Goal: Task Accomplishment & Management: Manage account settings

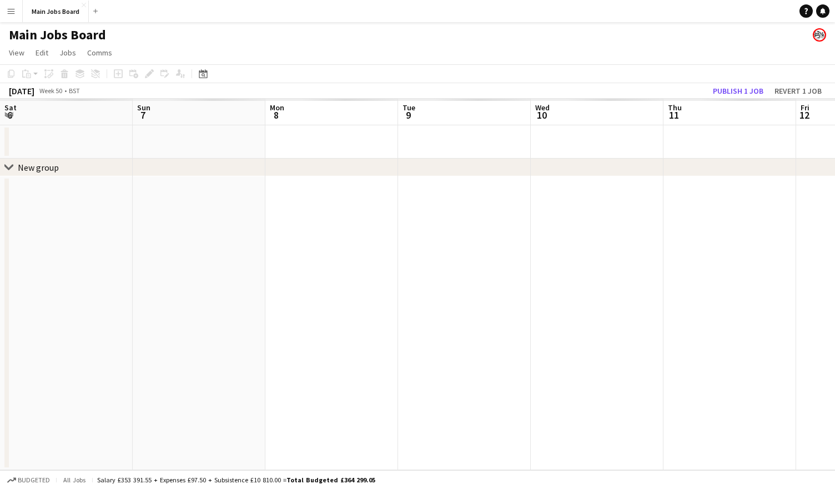
scroll to position [0, 477]
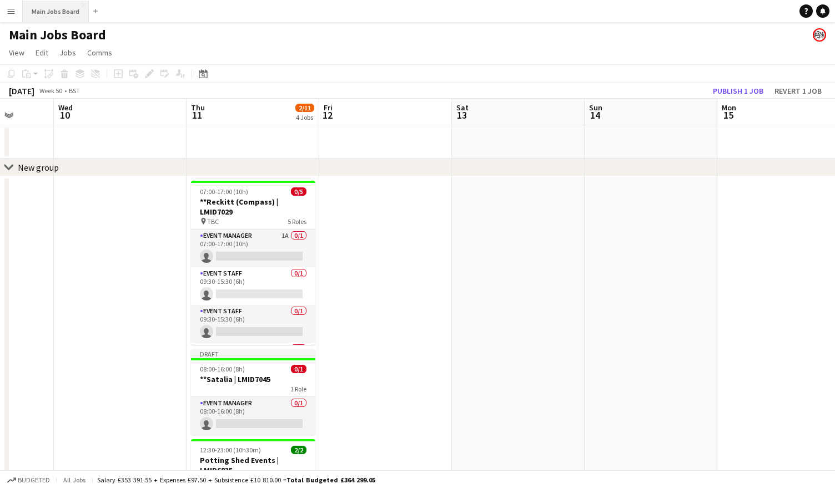
click at [59, 13] on button "Main Jobs Board Close" at bounding box center [56, 12] width 66 height 22
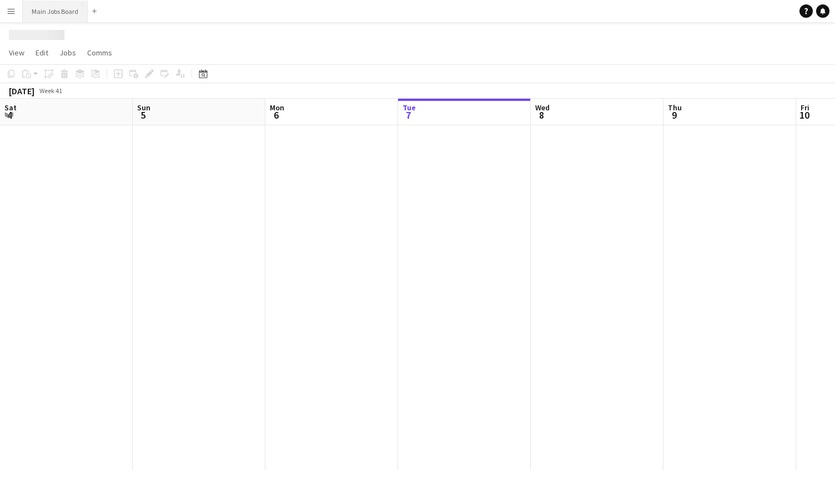
scroll to position [0, 265]
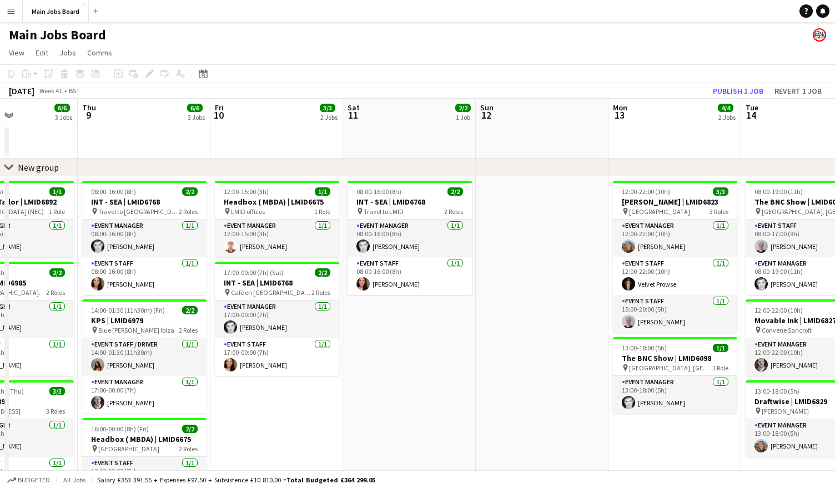
drag, startPoint x: 694, startPoint y: 404, endPoint x: 152, endPoint y: 403, distance: 541.6
click at [153, 403] on app-calendar-viewport "Sat 4 Sun 5 1/1 1 Job Mon 6 5/5 4 Jobs Tue 7 6/6 5 Jobs Wed 8 6/6 3 Jobs Thu 9 …" at bounding box center [417, 404] width 835 height 611
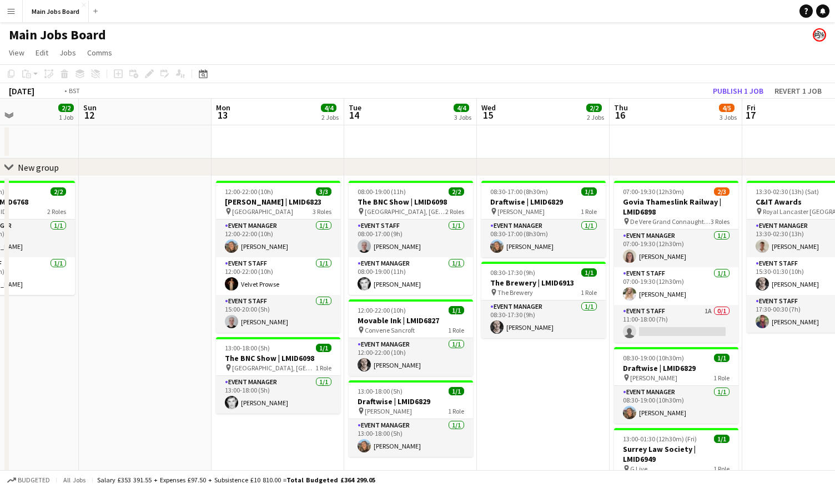
drag, startPoint x: 683, startPoint y: 349, endPoint x: 154, endPoint y: 349, distance: 528.8
click at [163, 349] on app-calendar-viewport "Wed 8 6/6 3 Jobs Thu 9 6/6 3 Jobs Fri 10 3/3 2 Jobs Sat 11 2/2 1 Job Sun 12 Mon…" at bounding box center [417, 404] width 835 height 611
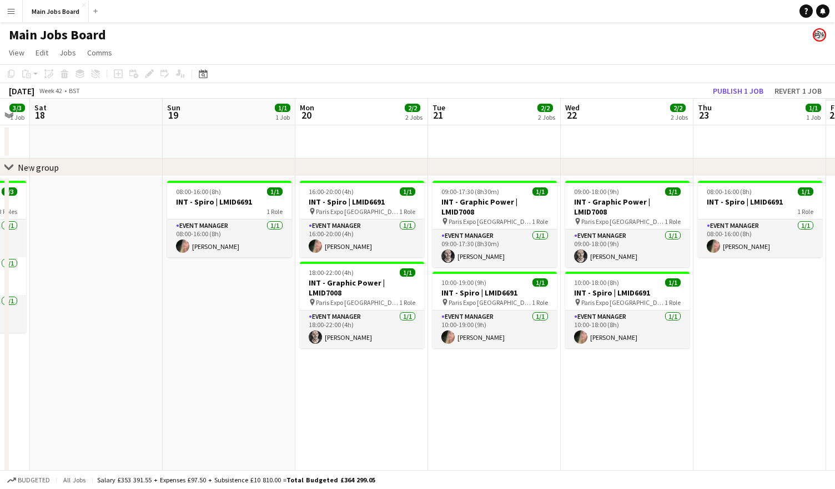
drag, startPoint x: 668, startPoint y: 332, endPoint x: 98, endPoint y: 333, distance: 569.9
click at [105, 333] on app-calendar-viewport "Tue 14 4/4 3 Jobs Wed 15 2/2 2 Jobs Thu 16 4/5 3 Jobs Fri 17 3/3 1 Job Sat 18 S…" at bounding box center [417, 404] width 835 height 611
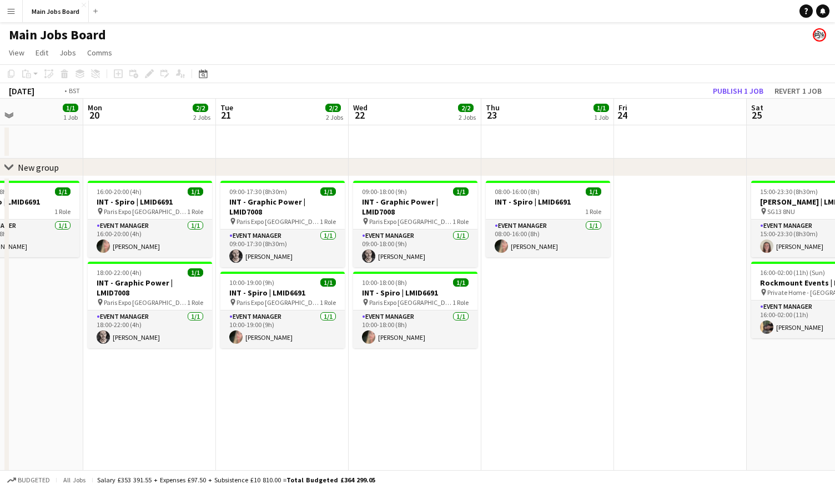
drag, startPoint x: 513, startPoint y: 331, endPoint x: 18, endPoint y: 331, distance: 495.5
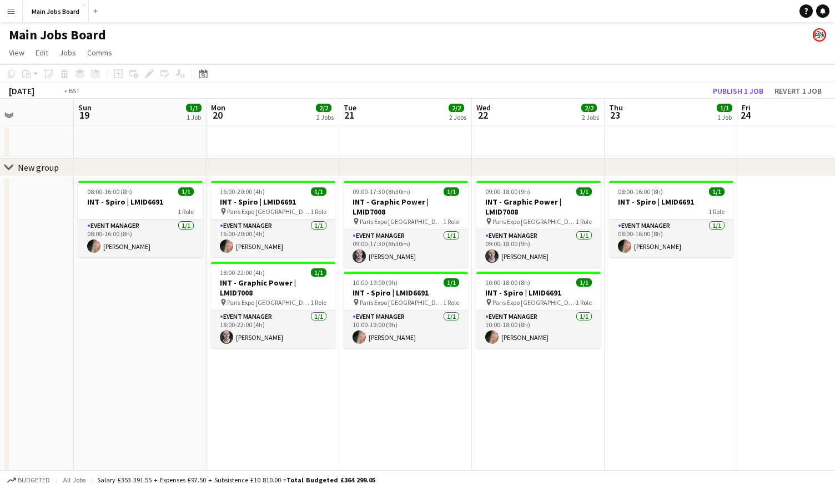
click at [25, 331] on app-calendar-viewport "Thu 16 4/5 3 Jobs Fri 17 3/3 1 Job Sat 18 Sun 19 1/1 1 Job Mon 20 2/2 2 Jobs Tu…" at bounding box center [417, 404] width 835 height 611
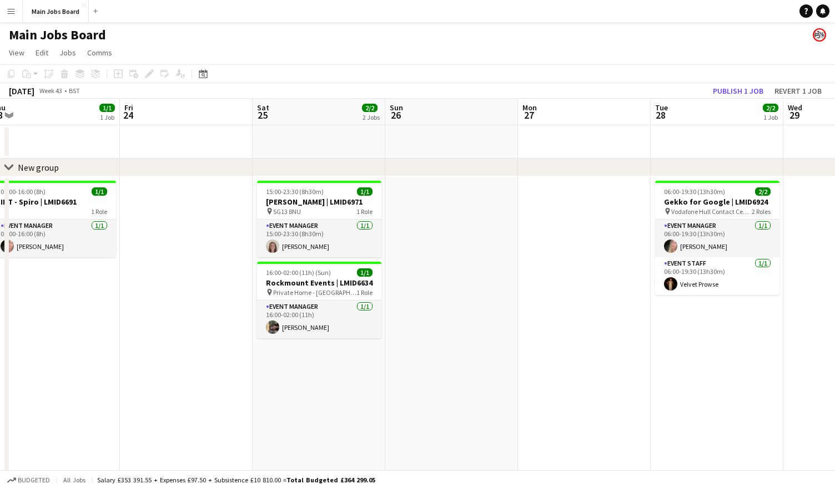
drag, startPoint x: 574, startPoint y: 326, endPoint x: 462, endPoint y: 326, distance: 112.6
click at [462, 326] on app-calendar-viewport "Mon 20 2/2 2 Jobs Tue 21 2/2 2 Jobs Wed 22 2/2 2 Jobs Thu 23 1/1 1 Job Fri 24 S…" at bounding box center [417, 404] width 835 height 611
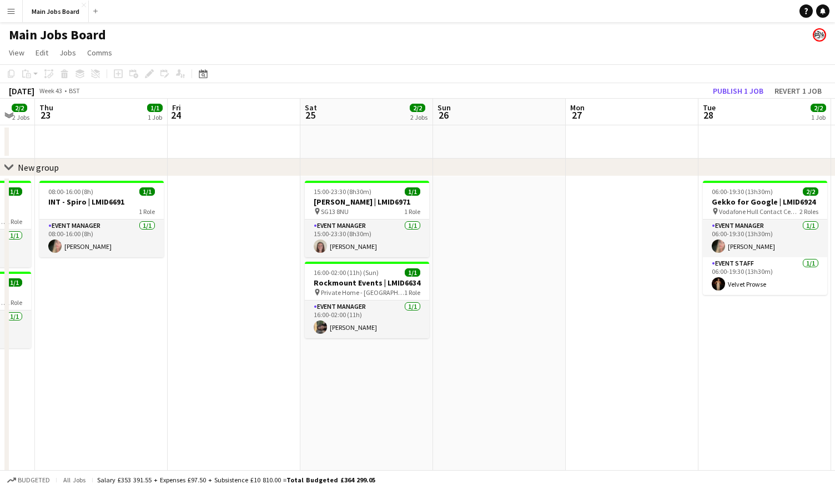
drag, startPoint x: 523, startPoint y: 249, endPoint x: 42, endPoint y: 249, distance: 481.1
click at [42, 249] on app-calendar-viewport "Mon 20 2/2 2 Jobs Tue 21 2/2 2 Jobs Wed 22 2/2 2 Jobs Thu 23 1/1 1 Job Fri 24 S…" at bounding box center [417, 404] width 835 height 611
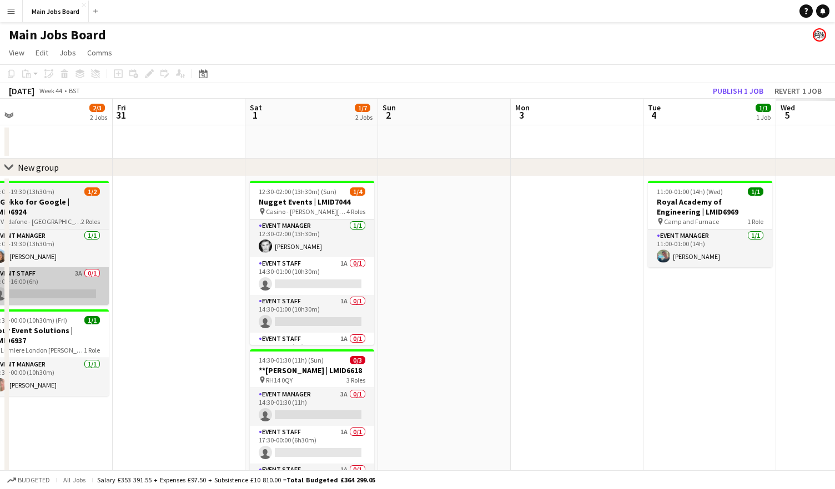
drag, startPoint x: 501, startPoint y: 289, endPoint x: -168, endPoint y: 298, distance: 668.7
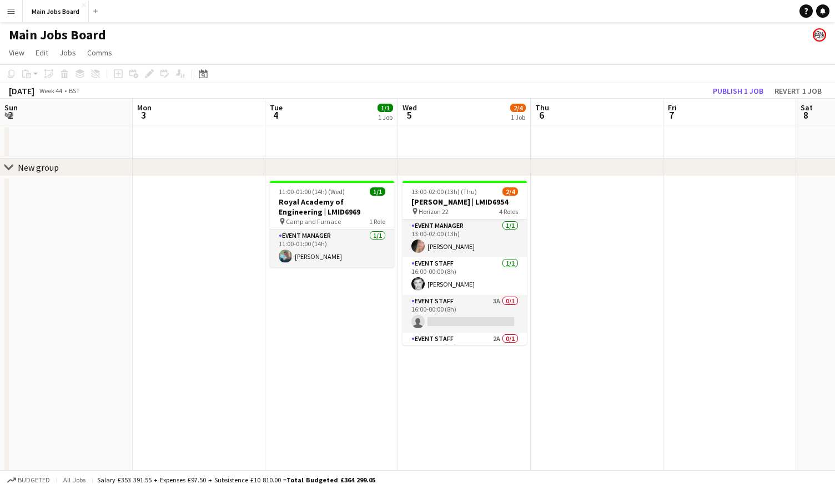
drag, startPoint x: 418, startPoint y: 363, endPoint x: -155, endPoint y: 379, distance: 574.0
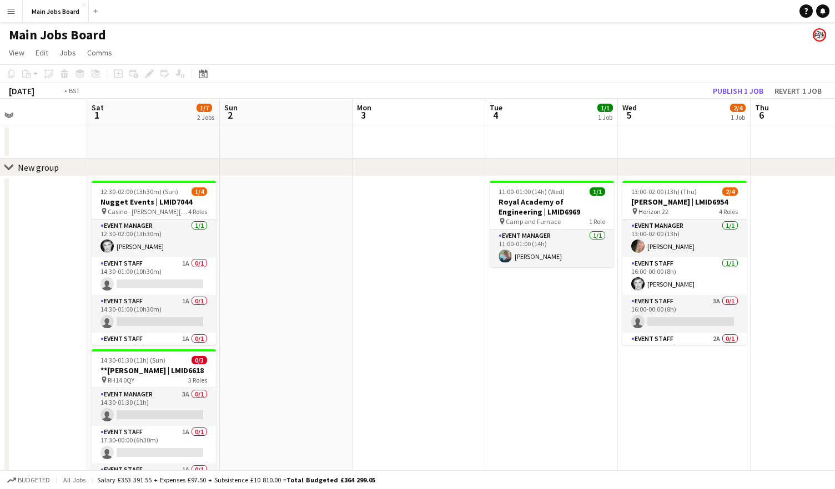
drag, startPoint x: 384, startPoint y: 278, endPoint x: -215, endPoint y: 284, distance: 599.3
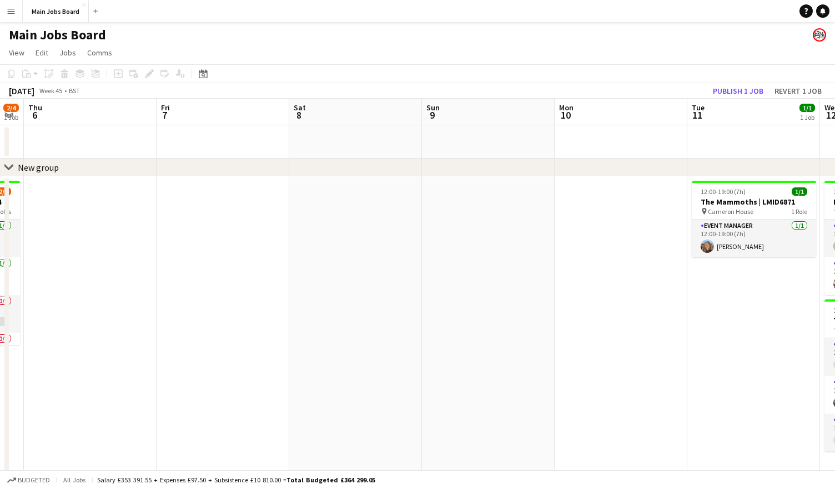
drag, startPoint x: 532, startPoint y: 218, endPoint x: 41, endPoint y: 223, distance: 490.6
click at [46, 223] on app-calendar-viewport "Sun 2 Mon 3 Tue 4 1/1 1 Job Wed 5 2/4 1 Job Thu 6 Fri 7 Sat 8 Sun 9 Mon 10 Tue …" at bounding box center [417, 404] width 835 height 611
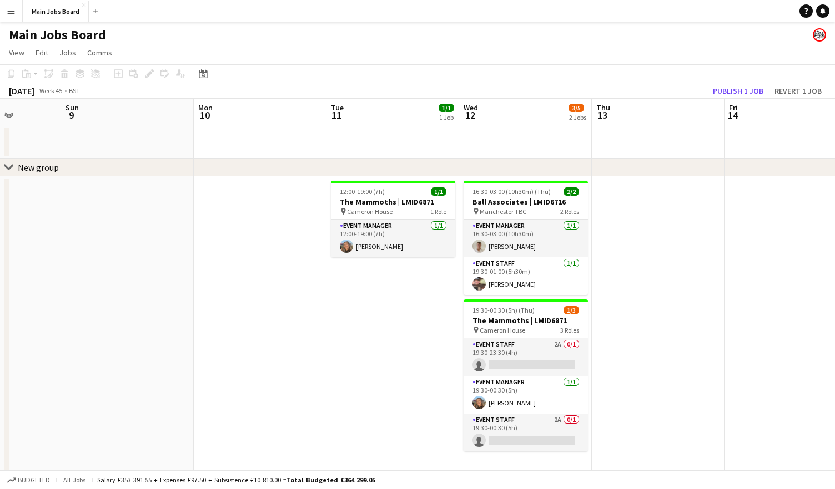
scroll to position [0, 392]
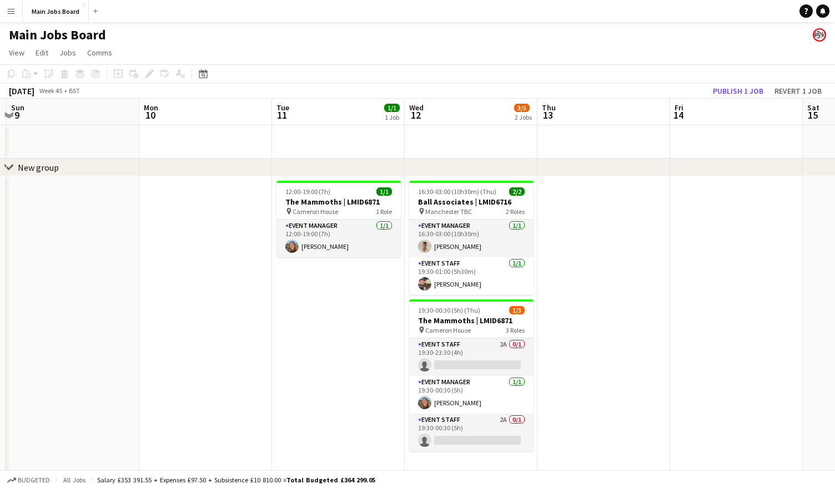
drag, startPoint x: 431, startPoint y: 260, endPoint x: 306, endPoint y: 260, distance: 125.4
click at [306, 260] on app-calendar-viewport "Thu 6 Fri 7 Sat 8 Sun 9 Mon 10 Tue 11 1/1 1 Job Wed 12 3/5 2 Jobs Thu 13 Fri 14…" at bounding box center [417, 404] width 835 height 611
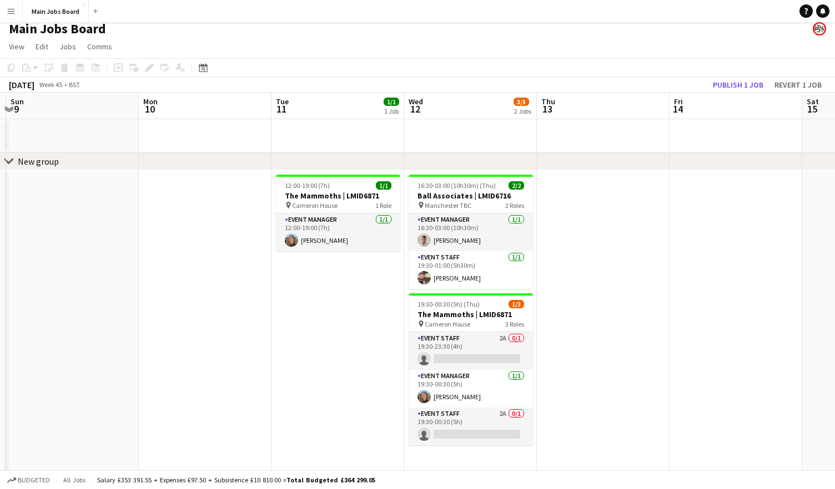
scroll to position [8, 0]
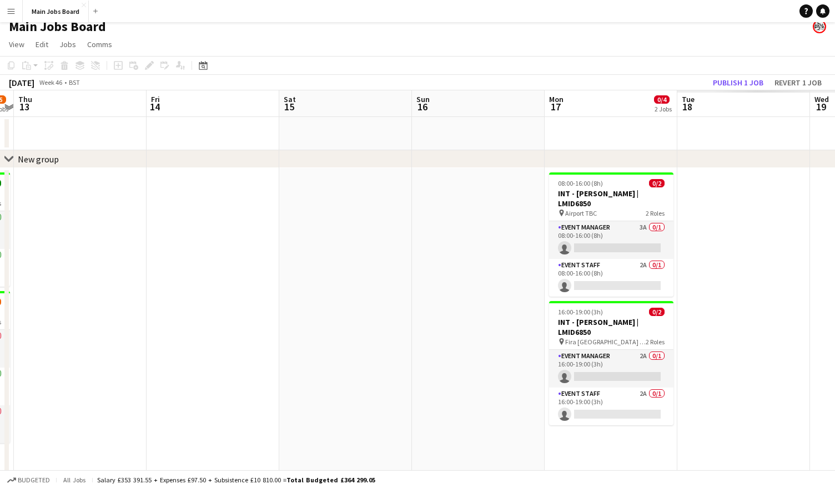
drag, startPoint x: 586, startPoint y: 259, endPoint x: 56, endPoint y: 259, distance: 529.9
click at [56, 259] on app-calendar-viewport "Mon 10 Tue 11 1/1 1 Job Wed 12 3/5 2 Jobs Thu 13 Fri 14 Sat 15 Sun 16 Mon 17 0/…" at bounding box center [417, 395] width 835 height 611
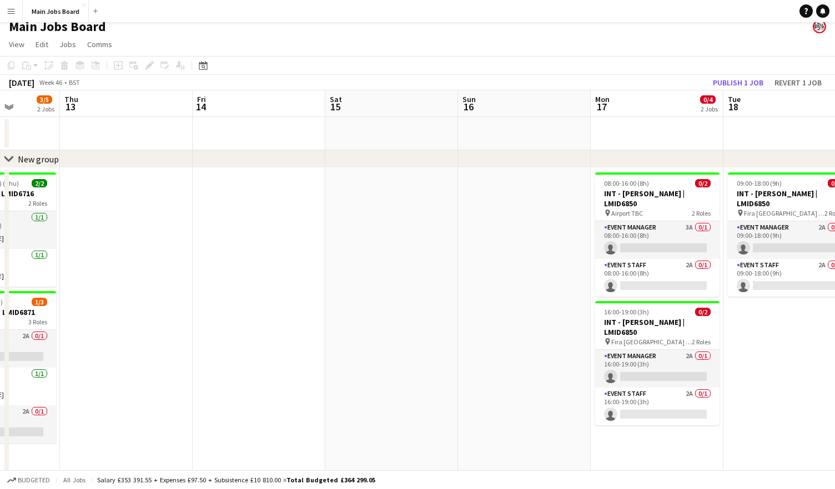
drag, startPoint x: 544, startPoint y: 276, endPoint x: 90, endPoint y: 276, distance: 453.9
click at [90, 276] on app-calendar-viewport "Mon 10 Tue 11 1/1 1 Job Wed 12 3/5 2 Jobs Thu 13 Fri 14 Sat 15 Sun 16 Mon 17 0/…" at bounding box center [417, 395] width 835 height 611
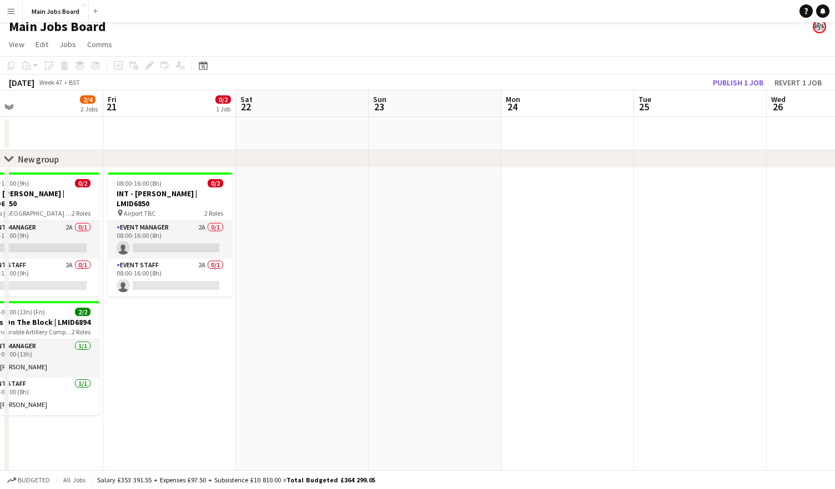
drag, startPoint x: 348, startPoint y: 272, endPoint x: 142, endPoint y: 272, distance: 206.4
click at [142, 272] on app-calendar-viewport "Mon 17 0/4 2 Jobs Tue 18 0/2 1 Job Wed 19 0/5 2 Jobs Thu 20 2/4 2 Jobs Fri 21 0…" at bounding box center [417, 395] width 835 height 611
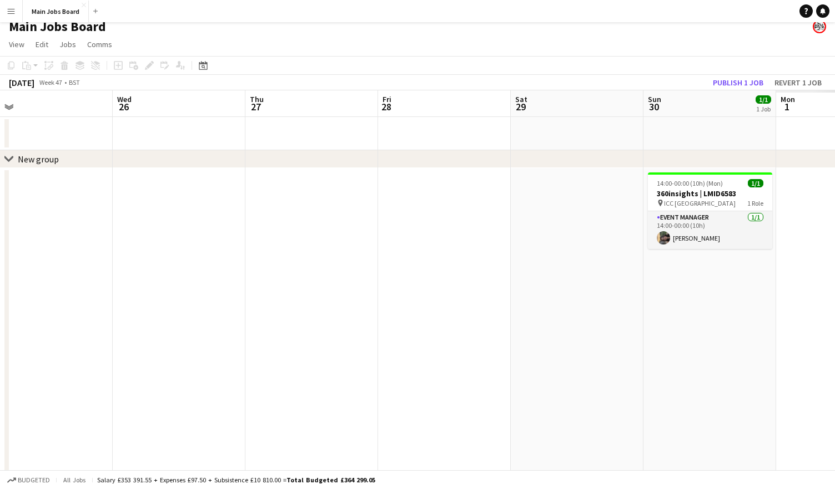
drag, startPoint x: 488, startPoint y: 262, endPoint x: 32, endPoint y: 269, distance: 456.7
click at [40, 269] on app-calendar-viewport "Fri 21 0/2 1 Job Sat 22 Sun 23 Mon 24 Tue 25 Wed 26 Thu 27 Fri 28 Sat 29 Sun 30…" at bounding box center [417, 395] width 835 height 611
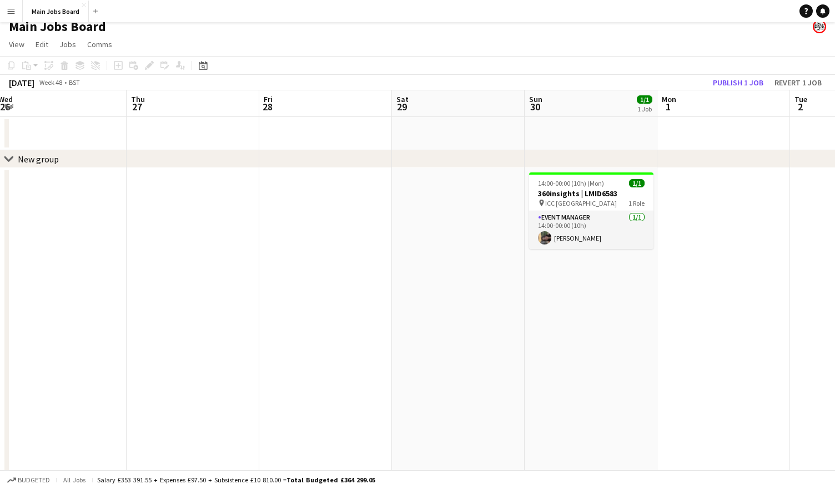
drag, startPoint x: 549, startPoint y: 240, endPoint x: 140, endPoint y: 258, distance: 409.4
click at [146, 258] on app-calendar-viewport "Mon 24 Tue 25 Wed 26 Thu 27 Fri 28 Sat 29 Sun 30 1/1 1 Job Mon 1 Tue 2 Wed 3 Th…" at bounding box center [417, 395] width 835 height 611
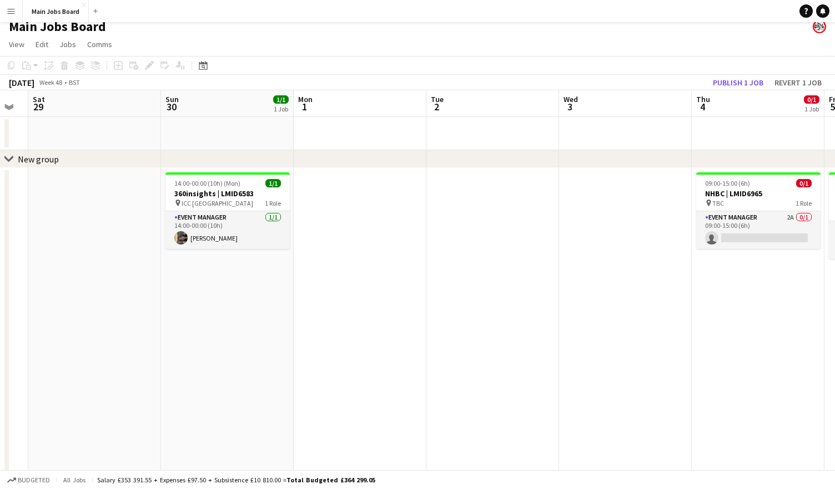
drag, startPoint x: 549, startPoint y: 282, endPoint x: 123, endPoint y: 282, distance: 426.2
click at [130, 282] on app-calendar-viewport "Wed 26 Thu 27 Fri 28 Sat 29 Sun 30 1/1 1 Job Mon 1 Tue 2 Wed 3 Thu 4 0/1 1 Job …" at bounding box center [417, 395] width 835 height 611
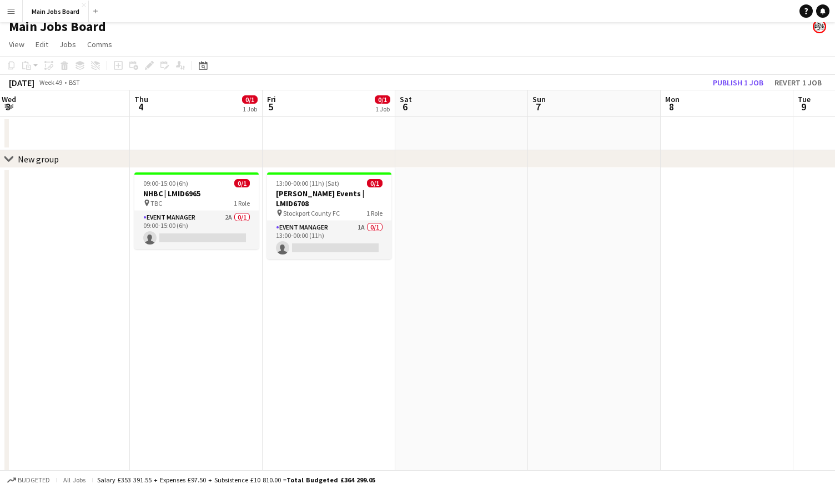
drag, startPoint x: 504, startPoint y: 301, endPoint x: 112, endPoint y: 301, distance: 392.3
click at [115, 301] on app-calendar-viewport "Sun 30 1/1 1 Job Mon 1 Tue 2 Wed 3 Thu 4 0/1 1 Job Fri 5 0/1 1 Job Sat 6 Sun 7 …" at bounding box center [417, 395] width 835 height 611
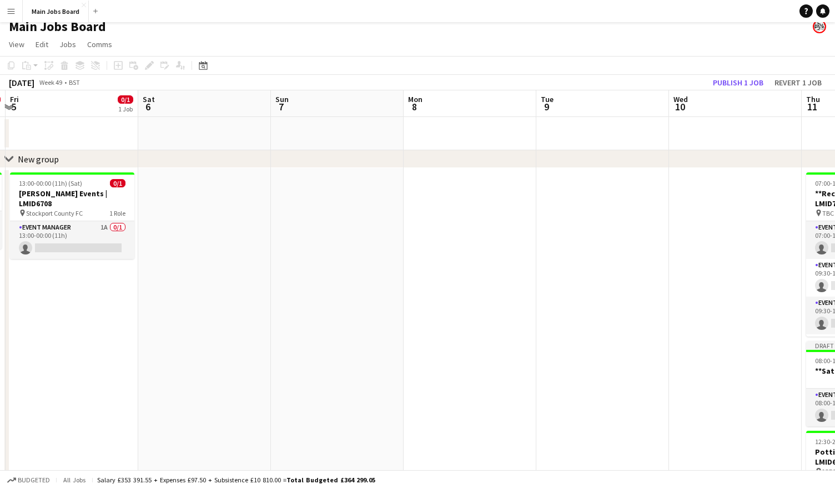
drag, startPoint x: 438, startPoint y: 304, endPoint x: 225, endPoint y: 304, distance: 212.5
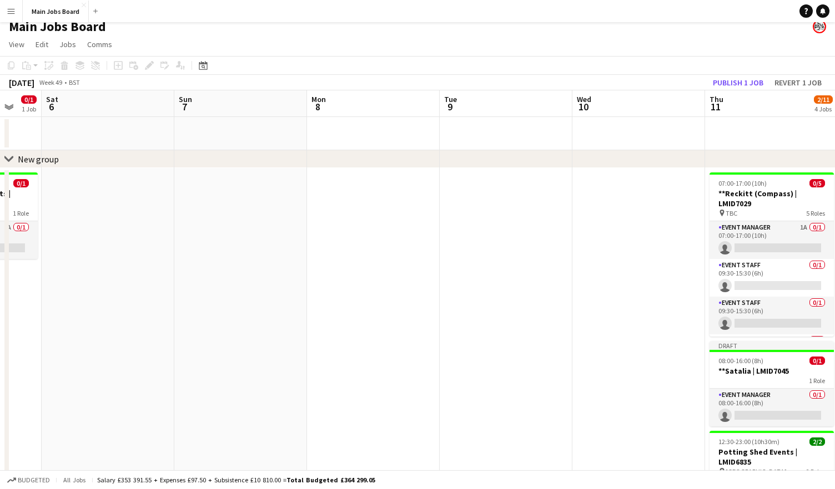
click at [225, 304] on app-calendar-viewport "Tue 2 Wed 3 Thu 4 0/1 1 Job Fri 5 0/1 1 Job Sat 6 Sun 7 Mon 8 Tue 9 Wed 10 Thu …" at bounding box center [417, 418] width 835 height 656
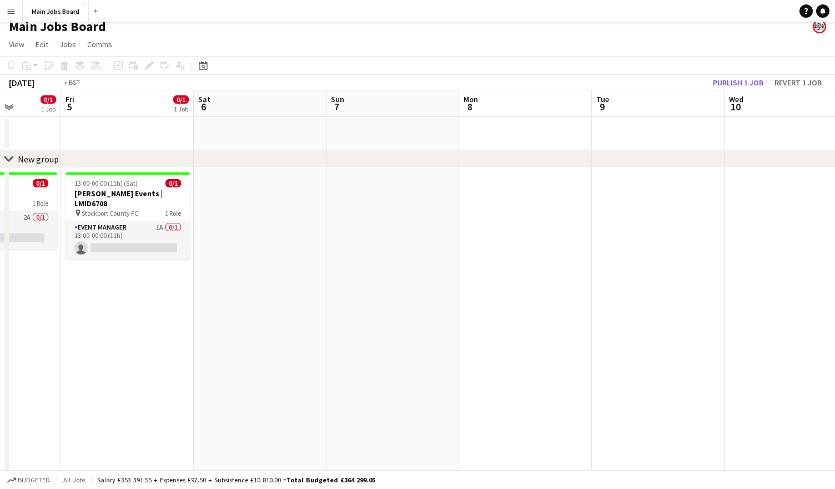
drag, startPoint x: 608, startPoint y: 304, endPoint x: 228, endPoint y: 307, distance: 380.1
click at [228, 307] on app-calendar-viewport "Tue 2 Wed 3 Thu 4 0/1 1 Job Fri 5 0/1 1 Job Sat 6 Sun 7 Mon 8 Tue 9 Wed 10 Thu …" at bounding box center [417, 418] width 835 height 656
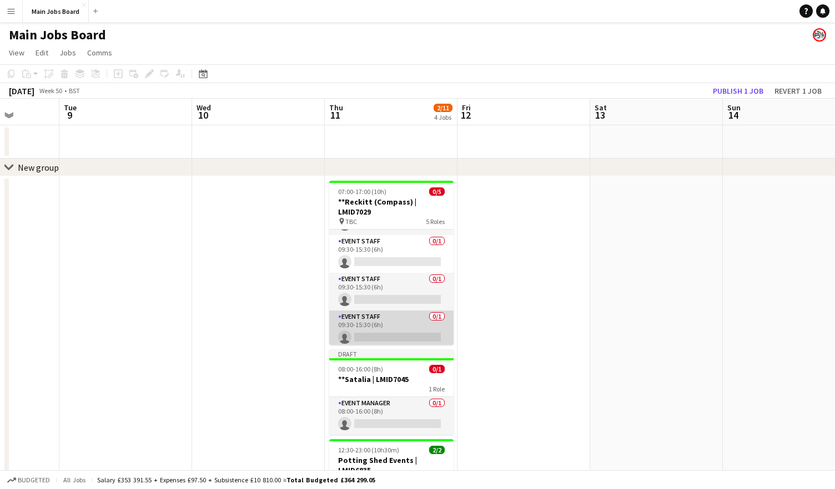
scroll to position [0, 0]
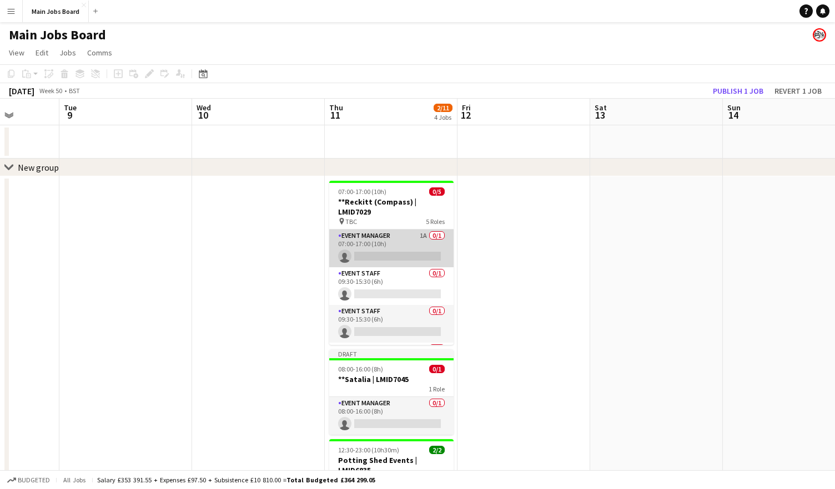
click at [424, 237] on app-card-role "Event Manager 1A 0/1 07:00-17:00 (10h) single-neutral-actions" at bounding box center [391, 249] width 124 height 38
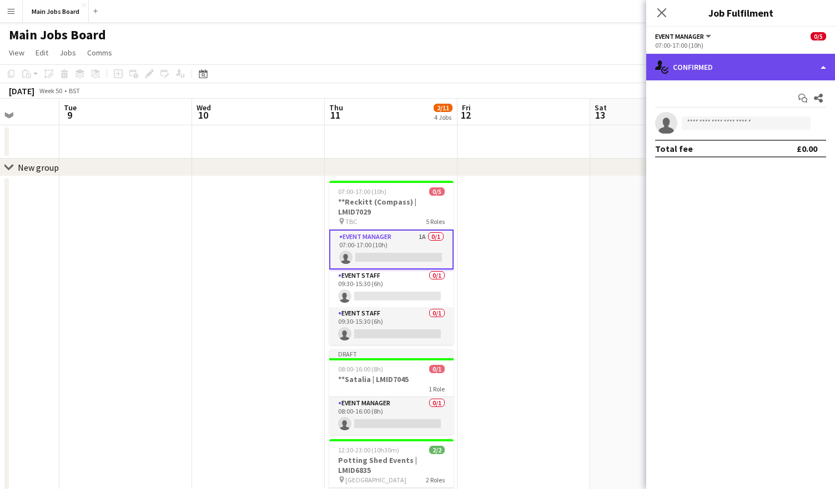
click at [716, 73] on div "single-neutral-actions-check-2 Confirmed" at bounding box center [740, 67] width 189 height 27
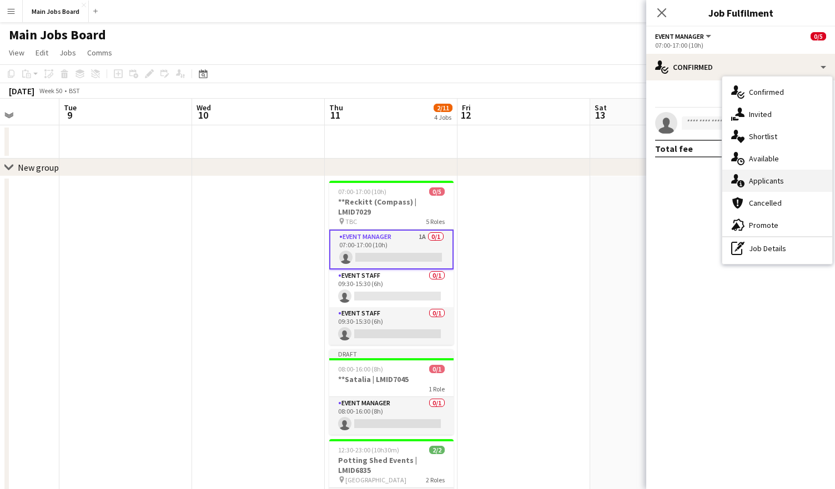
click at [775, 178] on span "Applicants" at bounding box center [766, 181] width 35 height 10
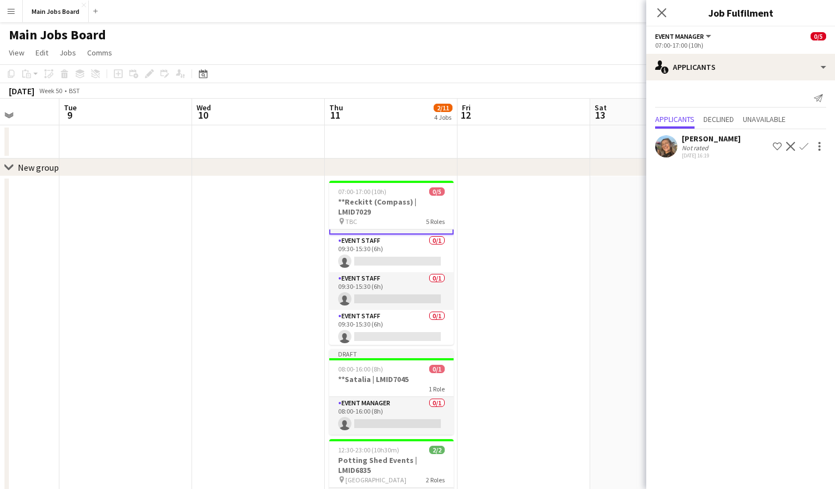
scroll to position [43, 0]
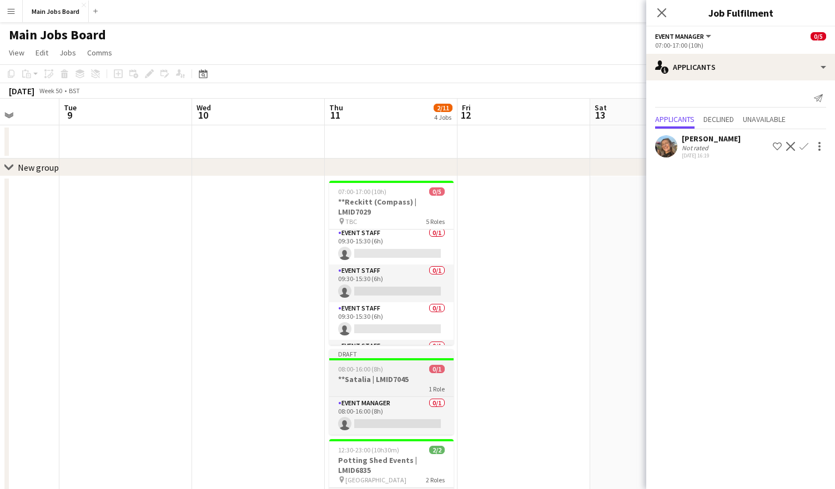
click at [382, 366] on span "08:00-16:00 (8h)" at bounding box center [360, 369] width 45 height 8
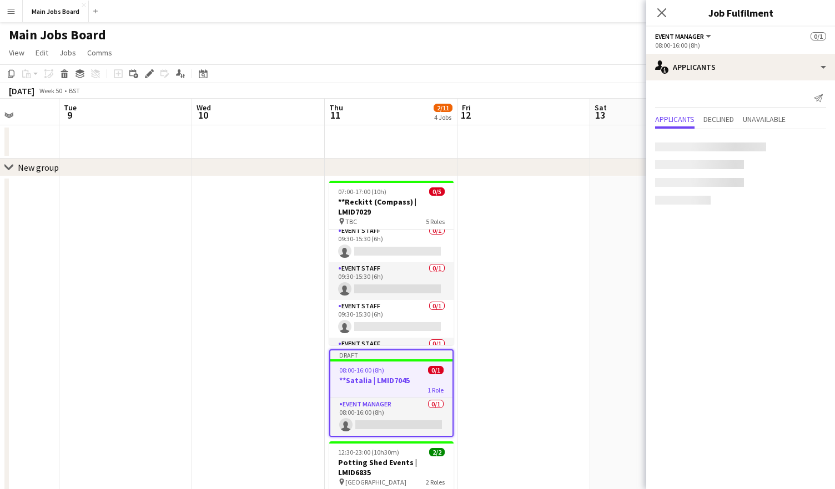
scroll to position [41, 0]
click at [146, 69] on div "Edit" at bounding box center [149, 73] width 13 height 13
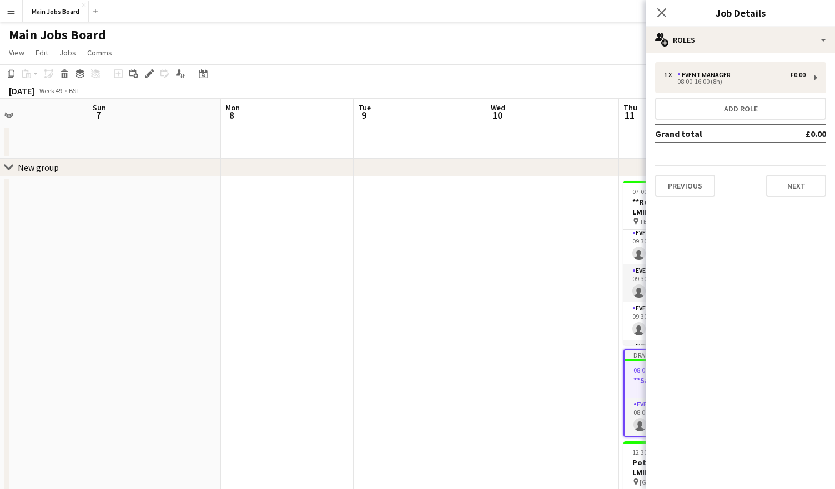
drag, startPoint x: 149, startPoint y: 222, endPoint x: 474, endPoint y: 222, distance: 324.6
click at [474, 222] on app-calendar-viewport "Thu 4 0/1 1 Job Fri 5 0/1 1 Job Sat 6 Sun 7 Mon 8 Tue 9 Wed 10 Thu 11 2/11 4 Jo…" at bounding box center [417, 427] width 835 height 656
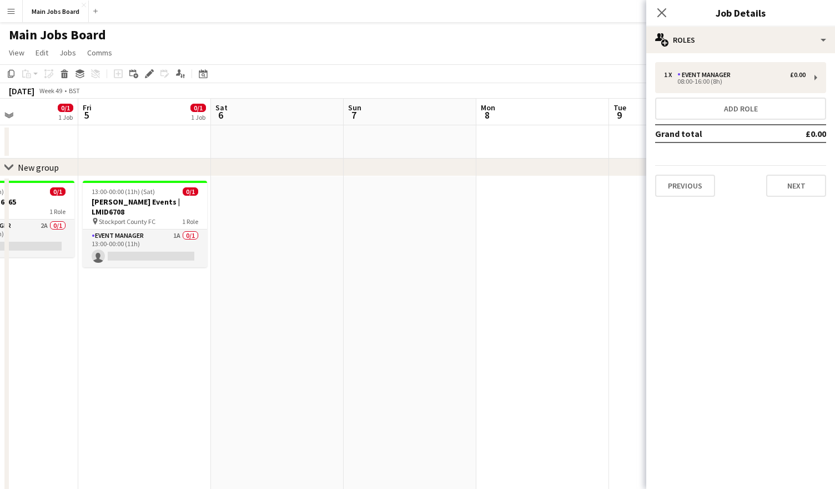
drag, startPoint x: 153, startPoint y: 237, endPoint x: 436, endPoint y: 237, distance: 282.4
click at [433, 237] on app-calendar-viewport "Tue 2 Wed 3 Thu 4 0/1 1 Job Fri 5 0/1 1 Job Sat 6 Sun 7 Mon 8 Tue 9 Wed 10 Thu …" at bounding box center [417, 427] width 835 height 656
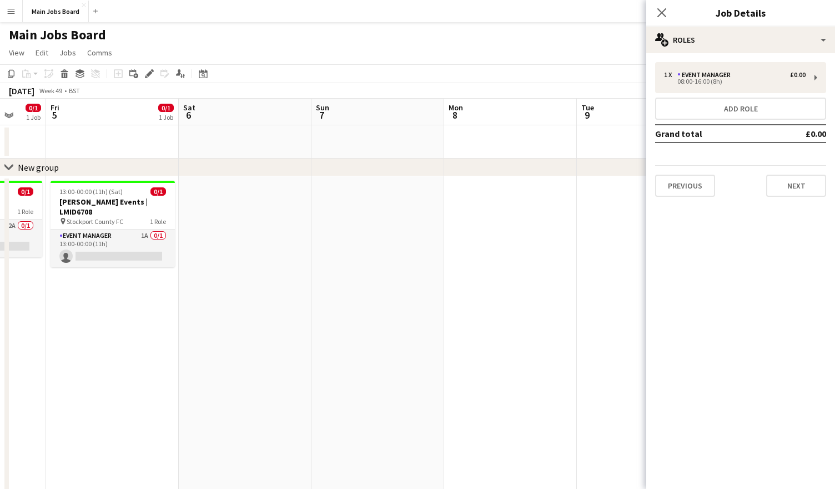
drag, startPoint x: 196, startPoint y: 292, endPoint x: 375, endPoint y: 295, distance: 178.7
click at [374, 295] on app-calendar-viewport "Tue 2 Wed 3 Thu 4 0/1 1 Job Fri 5 0/1 1 Job Sat 6 Sun 7 Mon 8 Tue 9 Wed 10 Thu …" at bounding box center [417, 427] width 835 height 656
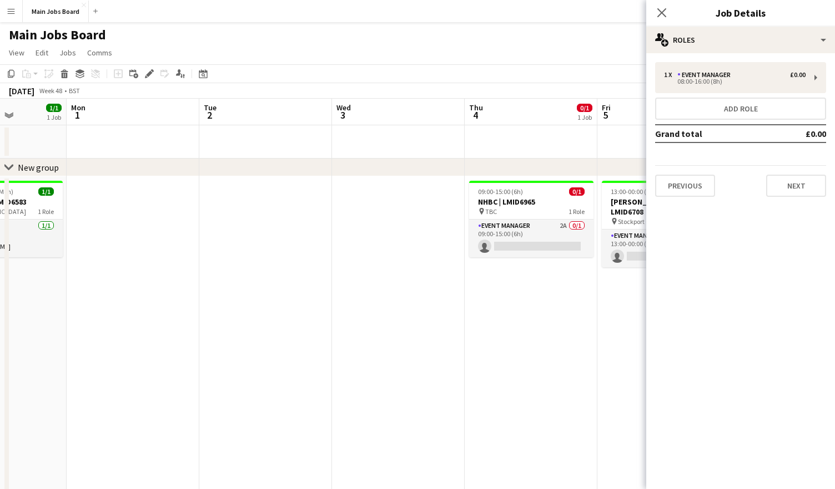
drag, startPoint x: 190, startPoint y: 295, endPoint x: 478, endPoint y: 295, distance: 288.0
click at [476, 295] on app-calendar-viewport "Fri 28 Sat 29 Sun 30 1/1 1 Job Mon 1 Tue 2 Wed 3 Thu 4 0/1 1 Job Fri 5 0/1 1 Jo…" at bounding box center [417, 427] width 835 height 656
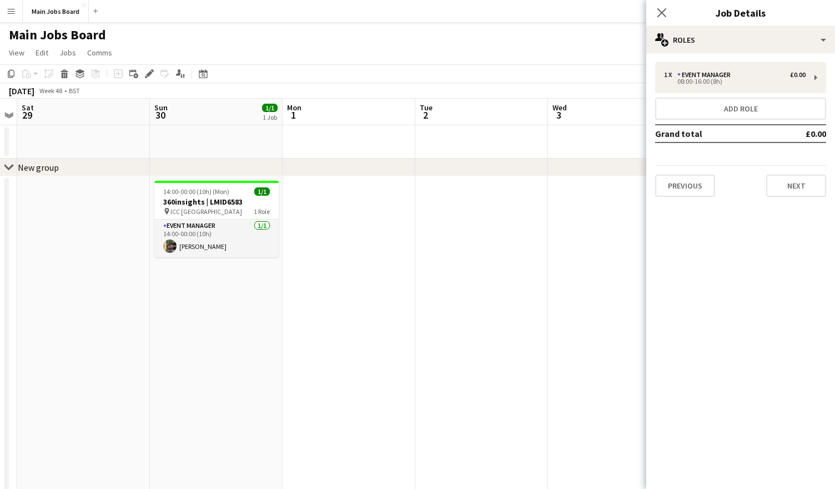
scroll to position [0, 246]
drag, startPoint x: 226, startPoint y: 291, endPoint x: 443, endPoint y: 291, distance: 217.0
click at [443, 291] on app-calendar-viewport "Thu 27 Fri 28 Sat 29 Sun 30 1/1 1 Job Mon 1 Tue 2 Wed 3 Thu 4 0/1 1 Job Fri 5 0…" at bounding box center [417, 427] width 835 height 656
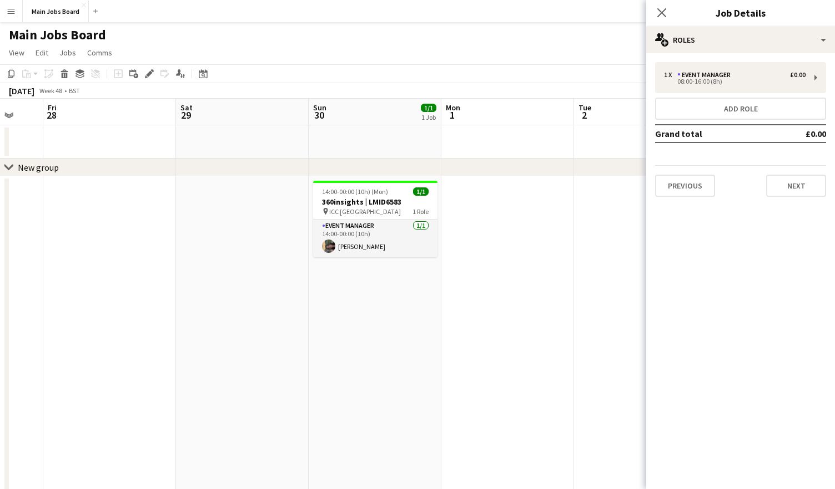
drag, startPoint x: 350, startPoint y: 289, endPoint x: 509, endPoint y: 288, distance: 158.7
click at [509, 289] on app-calendar-viewport "Tue 25 Wed 26 Thu 27 Fri 28 Sat 29 Sun 30 1/1 1 Job Mon 1 Tue 2 Wed 3 Thu 4 0/1…" at bounding box center [417, 427] width 835 height 656
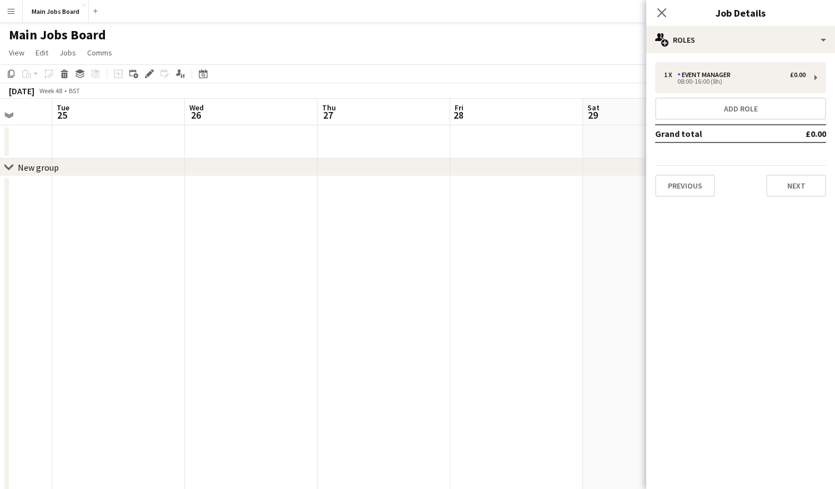
drag, startPoint x: 43, startPoint y: 237, endPoint x: 451, endPoint y: 237, distance: 407.3
click at [451, 237] on app-calendar-viewport "Sat 22 Sun 23 Mon 24 Tue 25 Wed 26 Thu 27 Fri 28 Sat 29 Sun 30 1/1 1 Job Mon 1 …" at bounding box center [417, 427] width 835 height 656
drag, startPoint x: 140, startPoint y: 230, endPoint x: 575, endPoint y: 230, distance: 434.5
click at [569, 230] on app-calendar-viewport "Sat 22 Sun 23 Mon 24 Tue 25 Wed 26 Thu 27 Fri 28 Sat 29 Sun 30 1/1 1 Job Mon 1 …" at bounding box center [417, 427] width 835 height 656
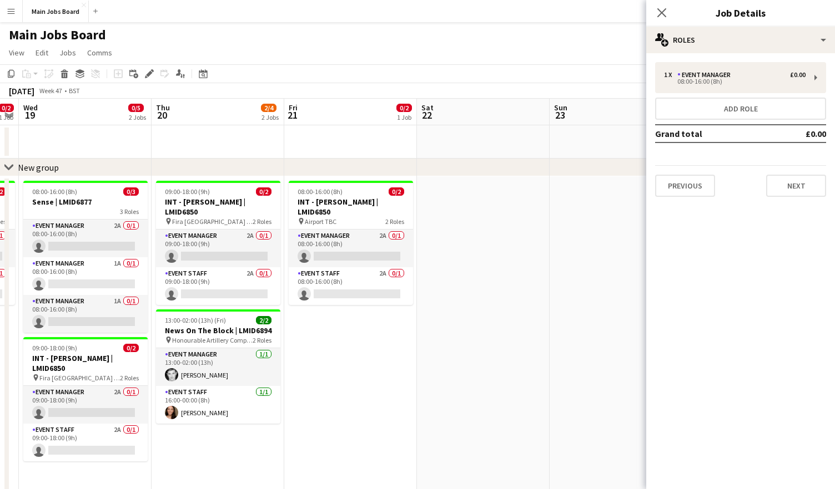
scroll to position [0, 328]
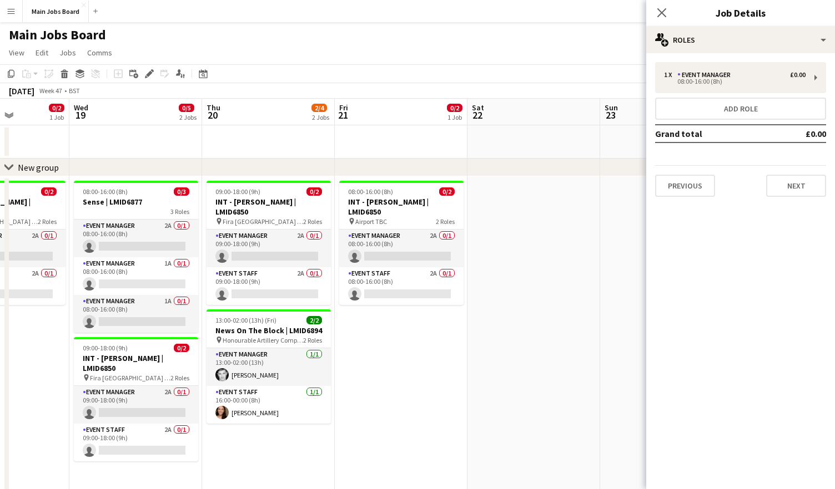
drag, startPoint x: 246, startPoint y: 243, endPoint x: 628, endPoint y: 243, distance: 381.8
click at [628, 243] on app-calendar-viewport "Sun 16 Mon 17 0/4 2 Jobs Tue 18 0/2 1 Job Wed 19 0/5 2 Jobs Thu 20 2/4 2 Jobs F…" at bounding box center [417, 427] width 835 height 656
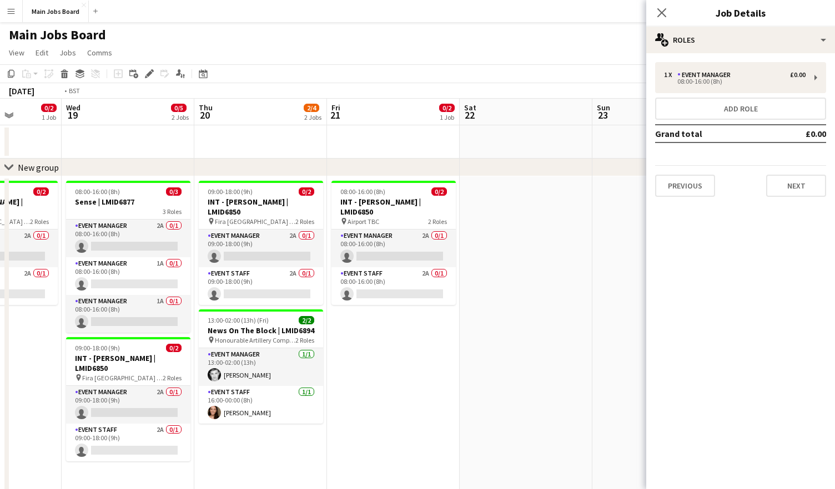
drag, startPoint x: 381, startPoint y: 333, endPoint x: 642, endPoint y: 324, distance: 261.0
click at [639, 325] on app-calendar-viewport "Sun 16 Mon 17 0/4 2 Jobs Tue 18 0/2 1 Job Wed 19 0/5 2 Jobs Thu 20 2/4 2 Jobs F…" at bounding box center [417, 427] width 835 height 656
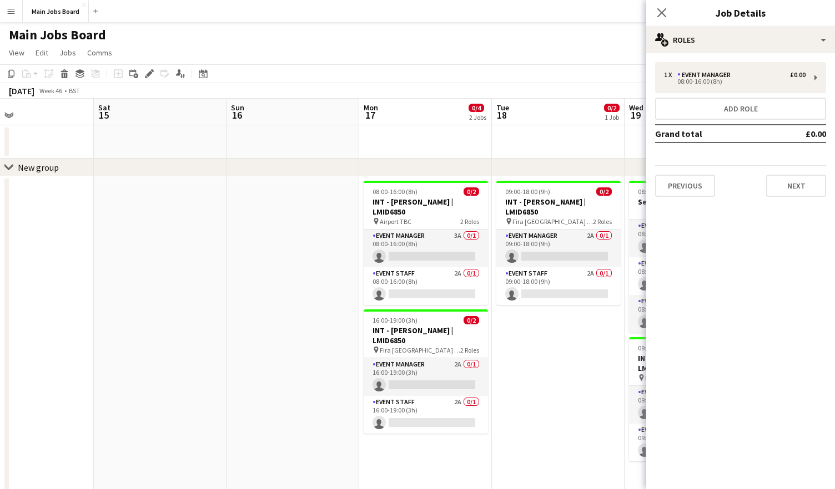
scroll to position [0, 304]
drag, startPoint x: 330, startPoint y: 304, endPoint x: 695, endPoint y: 304, distance: 365.1
click at [694, 304] on body "Menu Boards Boards Boards All jobs Status Workforce Workforce My Workforce Recr…" at bounding box center [417, 387] width 835 height 774
drag, startPoint x: 753, startPoint y: 266, endPoint x: 771, endPoint y: 266, distance: 18.3
click at [771, 266] on mat-expansion-panel "pencil3 General details 1 x Event Manager £0.00 08:00-16:00 (8h) Add role Grand…" at bounding box center [740, 271] width 189 height 436
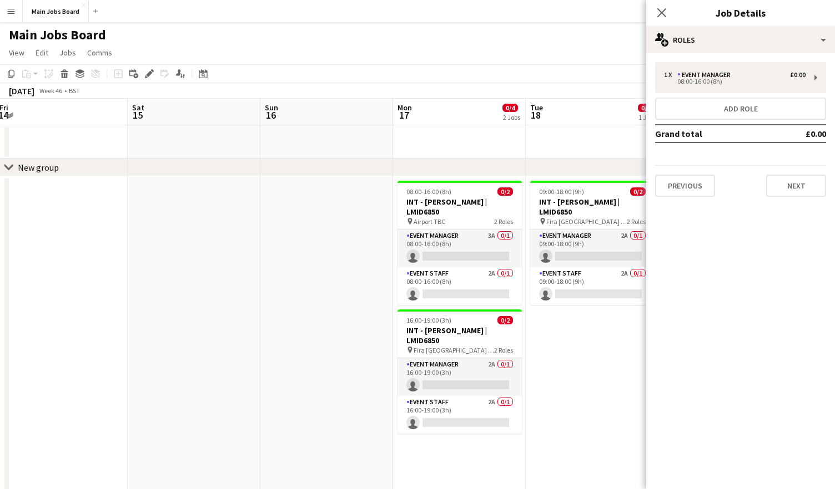
drag, startPoint x: 318, startPoint y: 270, endPoint x: 680, endPoint y: 292, distance: 363.0
click at [679, 292] on body "Menu Boards Boards Boards All jobs Status Workforce Workforce My Workforce Recr…" at bounding box center [417, 387] width 835 height 774
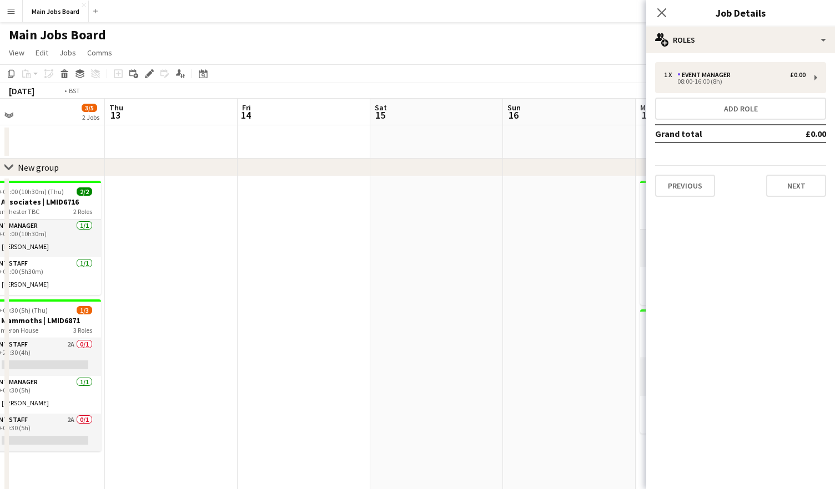
drag, startPoint x: 211, startPoint y: 301, endPoint x: 586, endPoint y: 301, distance: 375.1
click at [587, 301] on app-calendar-viewport "Mon 10 Tue 11 1/1 1 Job Wed 12 3/5 2 Jobs Thu 13 Fri 14 Sat 15 Sun 16 Mon 17 0/…" at bounding box center [417, 427] width 835 height 656
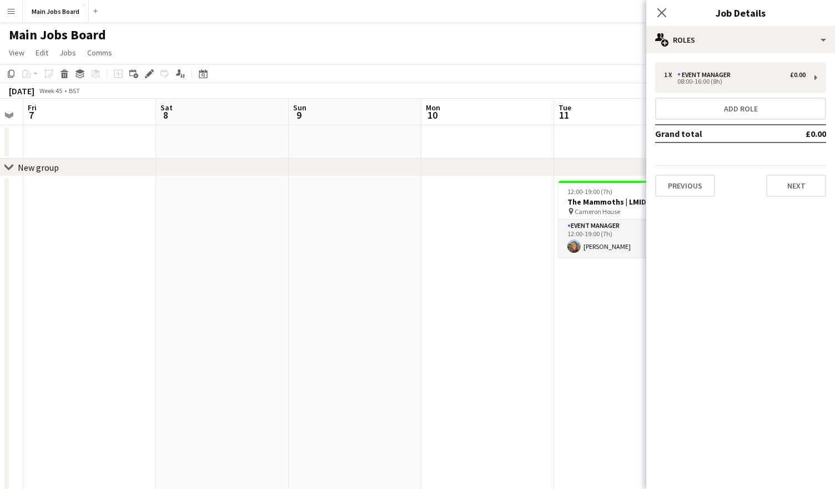
drag, startPoint x: 304, startPoint y: 307, endPoint x: 585, endPoint y: 307, distance: 281.9
click at [585, 307] on app-calendar-viewport "Wed 5 2/4 1 Job Thu 6 Fri 7 Sat 8 Sun 9 Mon 10 Tue 11 1/1 1 Job Wed 12 3/5 2 Jo…" at bounding box center [417, 427] width 835 height 656
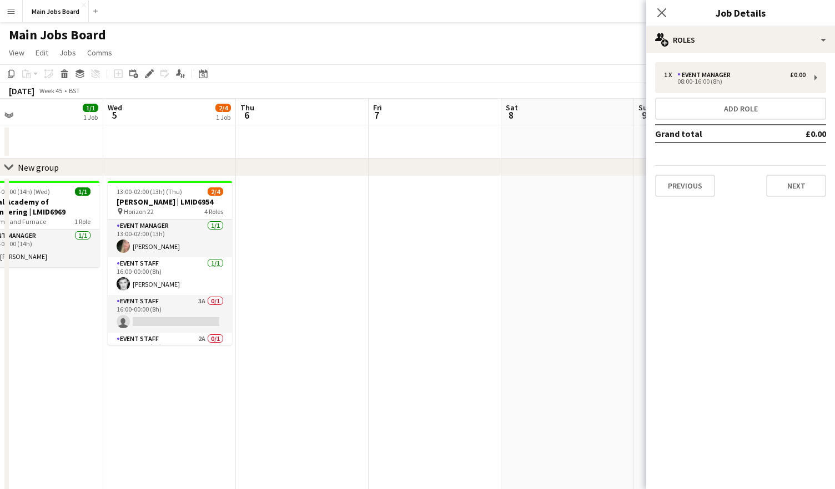
drag, startPoint x: 276, startPoint y: 285, endPoint x: 629, endPoint y: 285, distance: 352.4
click at [619, 285] on app-calendar-viewport "Sun 2 Mon 3 Tue 4 1/1 1 Job Wed 5 2/4 1 Job Thu 6 Fri 7 Sat 8 Sun 9 Mon 10 Tue …" at bounding box center [417, 427] width 835 height 656
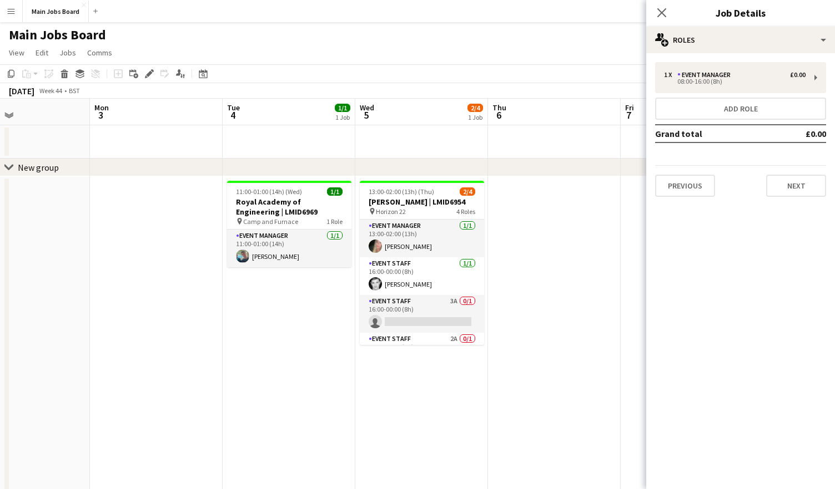
drag, startPoint x: 292, startPoint y: 283, endPoint x: 536, endPoint y: 283, distance: 244.2
click at [535, 283] on app-calendar-viewport "Fri 31 Sat 1 1/7 2 Jobs Sun 2 Mon 3 Tue 4 1/1 1 Job Wed 5 2/4 1 Job Thu 6 Fri 7…" at bounding box center [417, 427] width 835 height 656
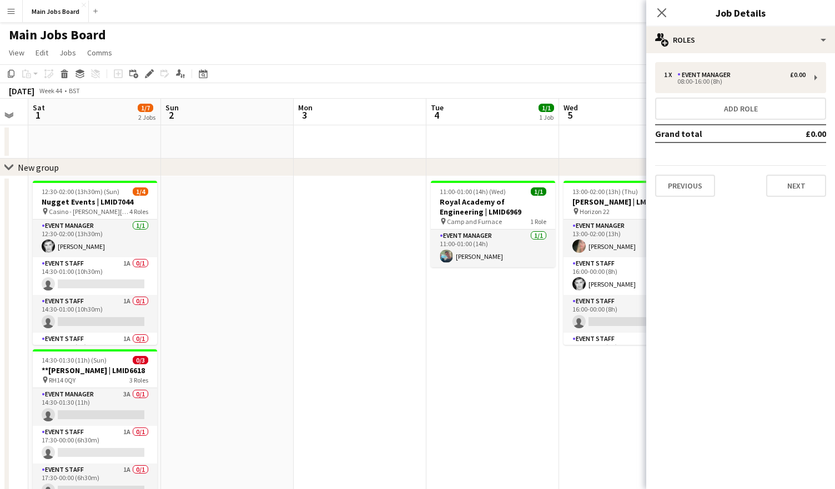
drag, startPoint x: 216, startPoint y: 277, endPoint x: 419, endPoint y: 278, distance: 203.1
click at [419, 278] on app-calendar-viewport "Thu 30 2/3 2 Jobs Fri 31 Sat 1 1/7 2 Jobs Sun 2 Mon 3 Tue 4 1/1 1 Job Wed 5 2/4…" at bounding box center [417, 427] width 835 height 656
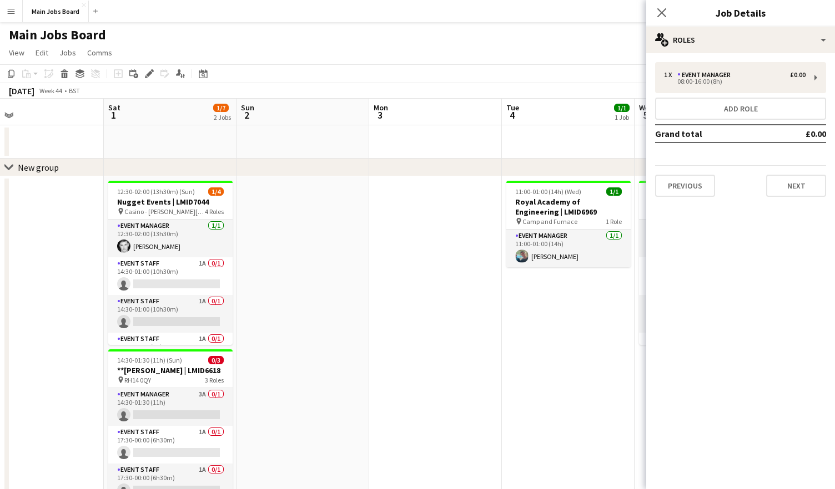
scroll to position [0, 257]
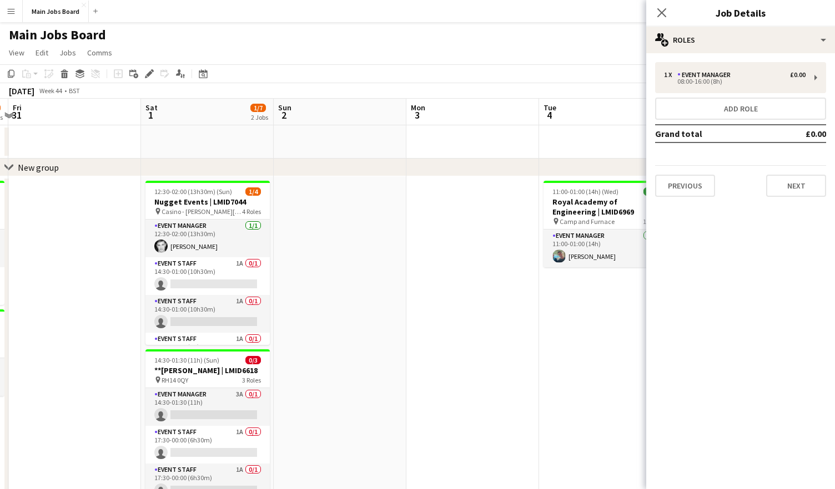
drag, startPoint x: 173, startPoint y: 274, endPoint x: 286, endPoint y: 274, distance: 112.6
click at [286, 274] on app-calendar-viewport "Wed 29 Thu 30 2/3 2 Jobs Fri 31 Sat 1 1/7 2 Jobs Sun 2 Mon 3 Tue 4 1/1 1 Job We…" at bounding box center [417, 427] width 835 height 656
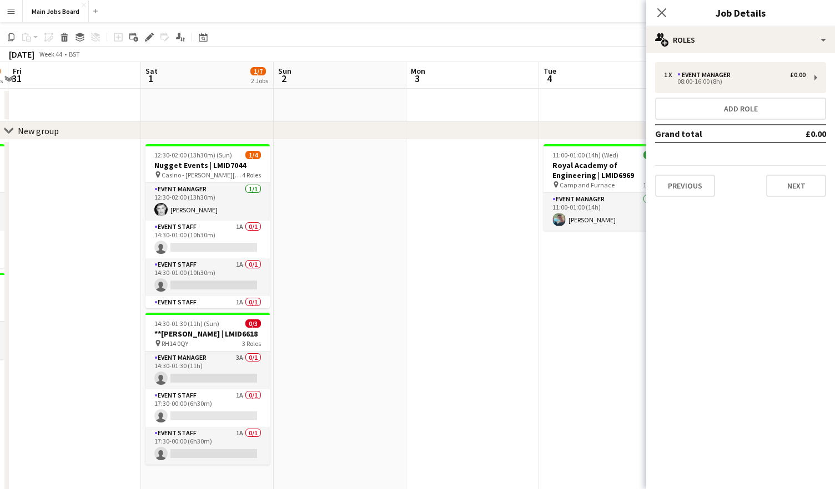
scroll to position [39, 0]
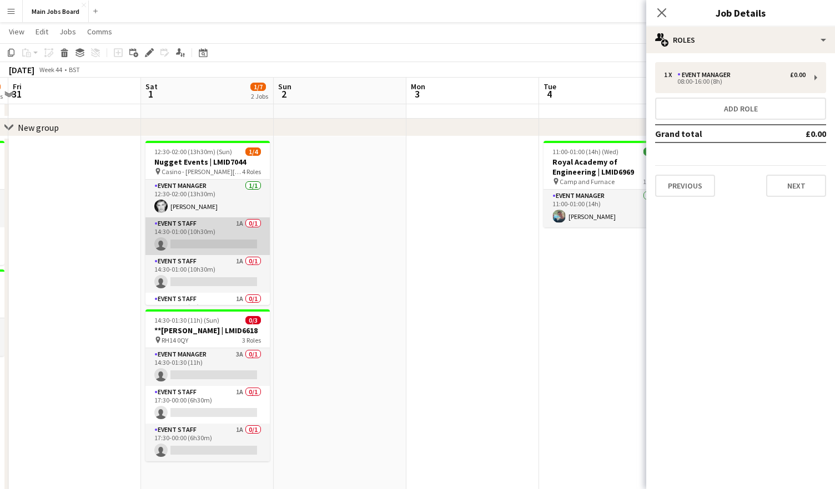
click at [241, 223] on app-card-role "Event Staff 1A 0/1 14:30-01:00 (10h30m) single-neutral-actions" at bounding box center [207, 237] width 124 height 38
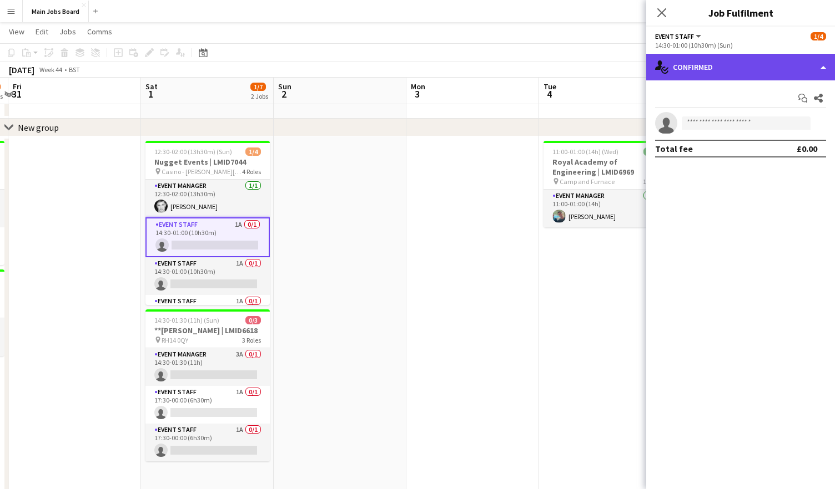
click at [732, 67] on div "single-neutral-actions-check-2 Confirmed" at bounding box center [740, 67] width 189 height 27
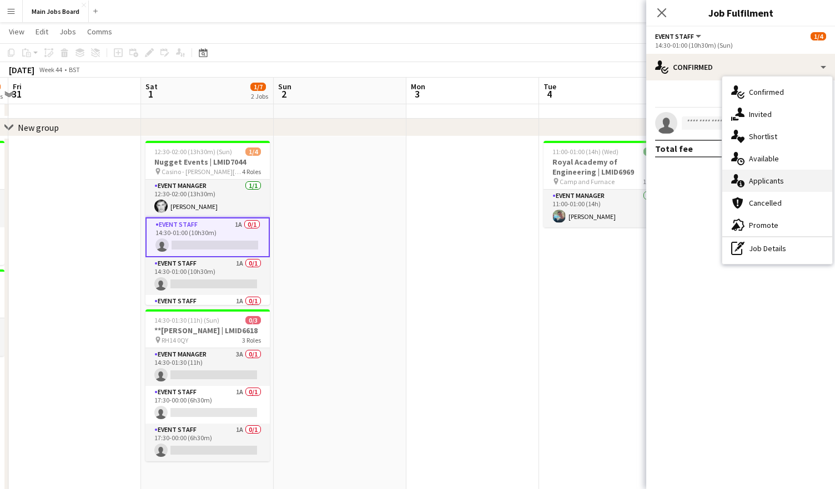
click at [766, 180] on span "Applicants" at bounding box center [766, 181] width 35 height 10
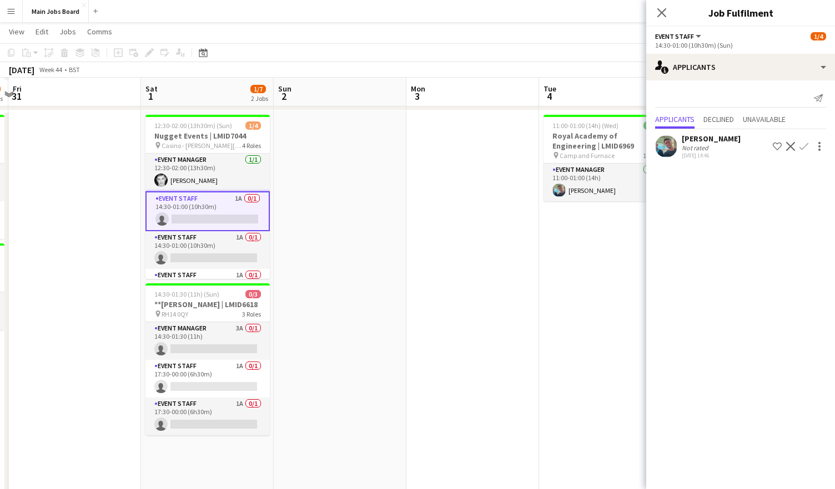
scroll to position [68, 0]
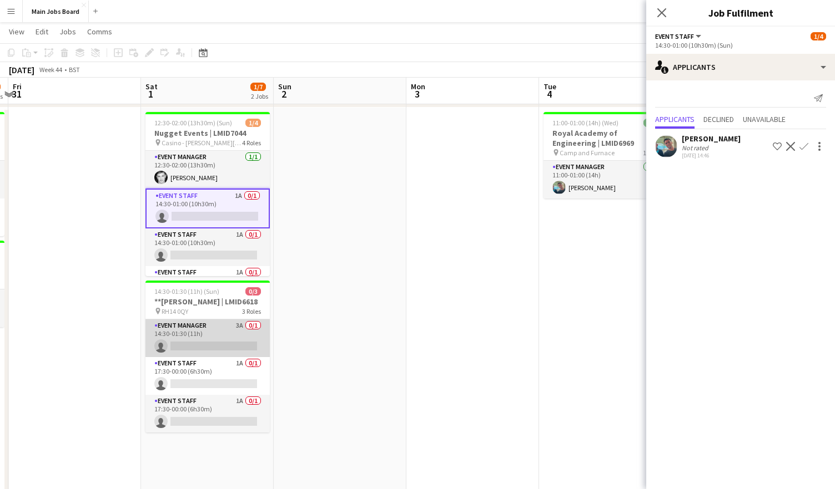
click at [238, 322] on app-card-role "Event Manager 3A 0/1 14:30-01:30 (11h) single-neutral-actions" at bounding box center [207, 339] width 124 height 38
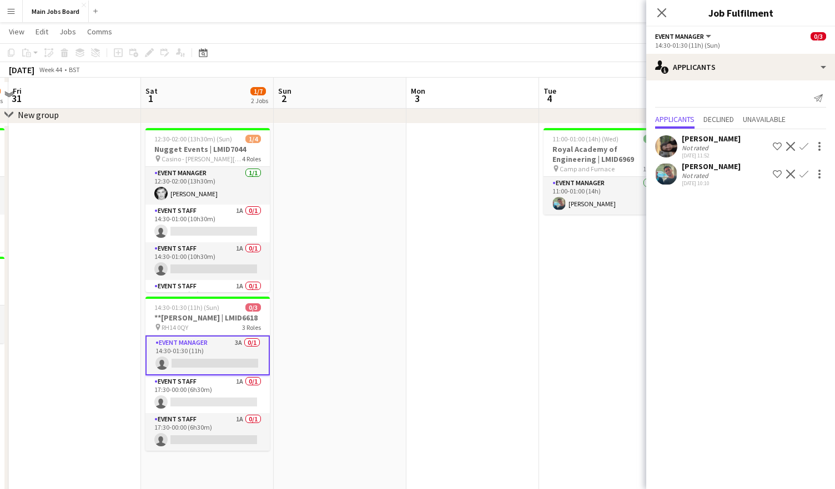
scroll to position [60, 0]
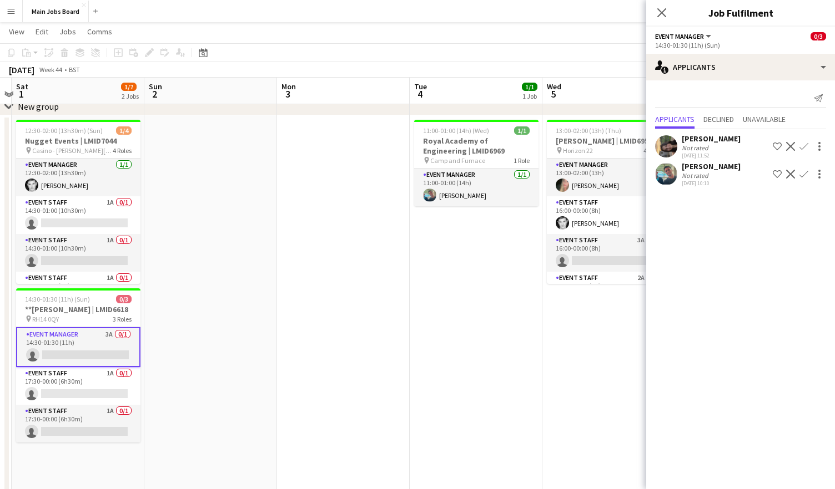
drag, startPoint x: 481, startPoint y: 314, endPoint x: 195, endPoint y: 314, distance: 285.8
click at [196, 314] on app-calendar-viewport "Wed 29 Thu 30 2/3 2 Jobs Fri 31 Sat 1 1/7 2 Jobs Sun 2 Mon 3 Tue 4 1/1 1 Job We…" at bounding box center [417, 338] width 835 height 711
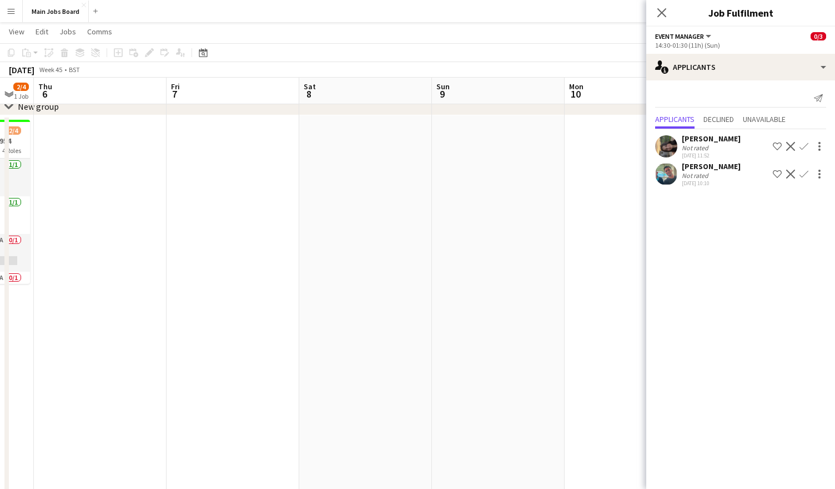
drag, startPoint x: 358, startPoint y: 320, endPoint x: 122, endPoint y: 332, distance: 236.7
click at [128, 332] on app-calendar-viewport "Sun 2 Mon 3 Tue 4 1/1 1 Job Wed 5 2/4 1 Job Thu 6 Fri 7 Sat 8 Sun 9 Mon 10 Tue …" at bounding box center [417, 338] width 835 height 711
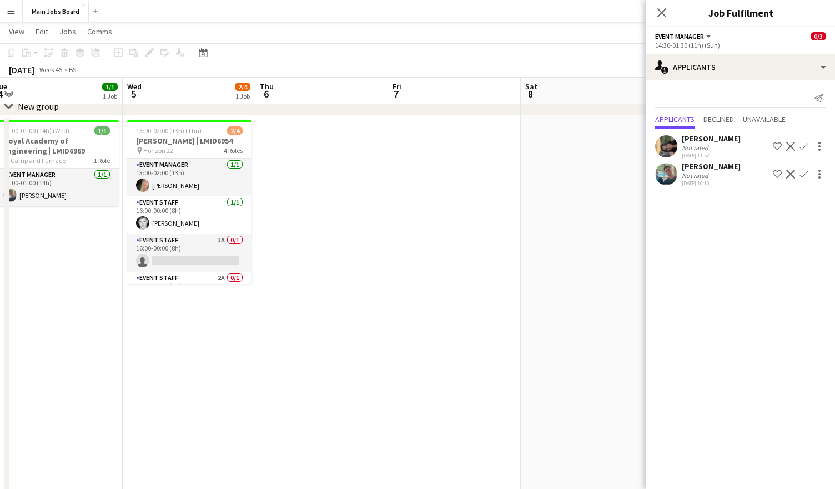
drag, startPoint x: 451, startPoint y: 306, endPoint x: 150, endPoint y: 306, distance: 300.2
click at [177, 306] on app-calendar-viewport "Sun 2 Mon 3 Tue 4 1/1 1 Job Wed 5 2/4 1 Job Thu 6 Fri 7 Sat 8 Sun 9 Mon 10 Tue …" at bounding box center [417, 338] width 835 height 711
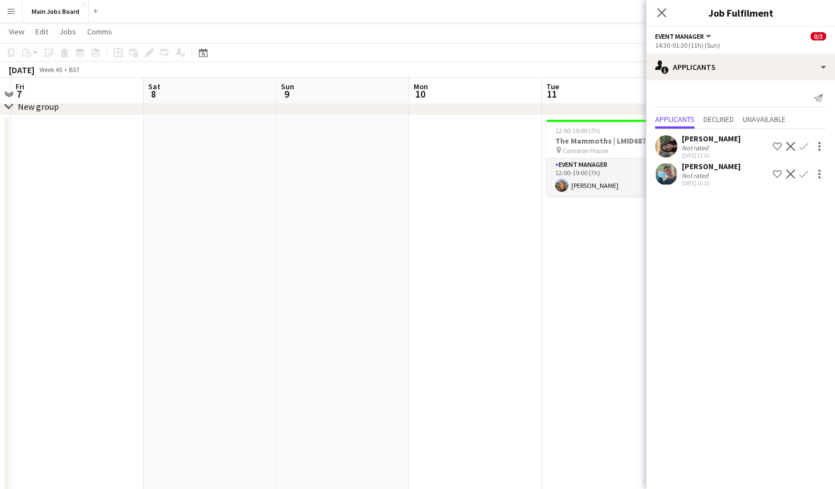
drag, startPoint x: 496, startPoint y: 298, endPoint x: 105, endPoint y: 299, distance: 391.2
click at [144, 299] on app-calendar-viewport "Tue 4 1/1 1 Job Wed 5 2/4 1 Job Thu 6 Fri 7 Sat 8 Sun 9 Mon 10 Tue 11 1/1 1 Job…" at bounding box center [417, 338] width 835 height 711
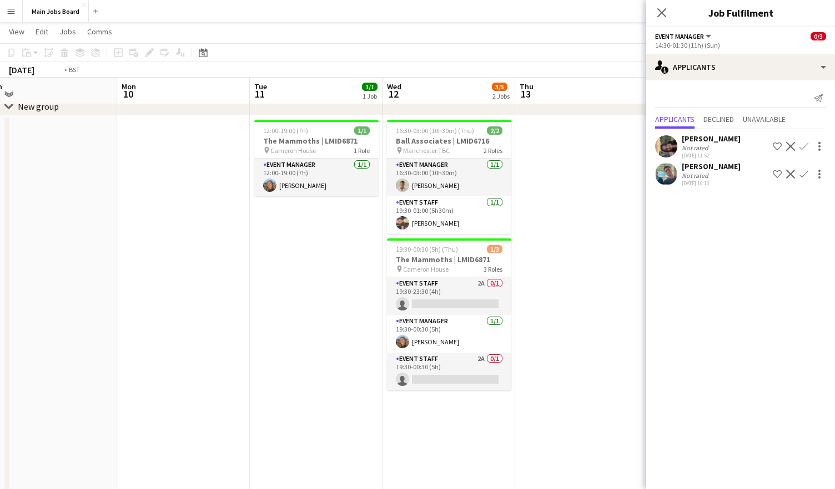
drag, startPoint x: 381, startPoint y: 282, endPoint x: 188, endPoint y: 282, distance: 192.5
click at [199, 282] on app-calendar-viewport "Thu 6 Fri 7 Sat 8 Sun 9 Mon 10 Tue 11 1/1 1 Job Wed 12 3/5 2 Jobs Thu 13 Fri 14…" at bounding box center [417, 338] width 835 height 711
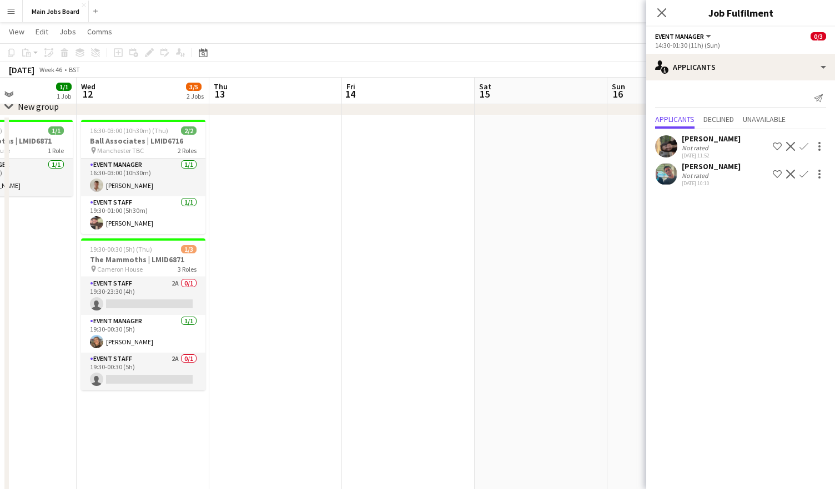
drag, startPoint x: 484, startPoint y: 260, endPoint x: 345, endPoint y: 260, distance: 138.7
click at [350, 260] on app-calendar-viewport "Sat 8 Sun 9 Mon 10 Tue 11 1/1 1 Job Wed 12 3/5 2 Jobs Thu 13 Fri 14 Sat 15 Sun …" at bounding box center [417, 338] width 835 height 711
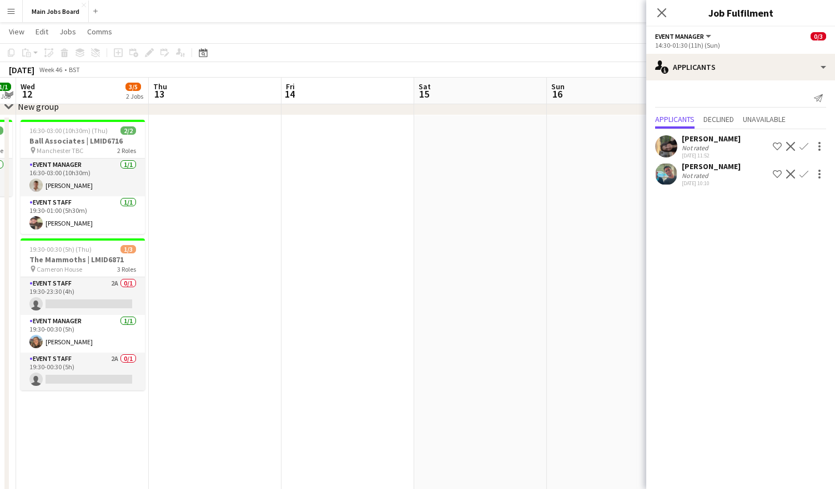
drag, startPoint x: 557, startPoint y: 257, endPoint x: 166, endPoint y: 257, distance: 390.1
click at [177, 257] on app-calendar-viewport "Sat 8 Sun 9 Mon 10 Tue 11 1/1 1 Job Wed 12 3/5 2 Jobs Thu 13 Fri 14 Sat 15 Sun …" at bounding box center [417, 338] width 835 height 711
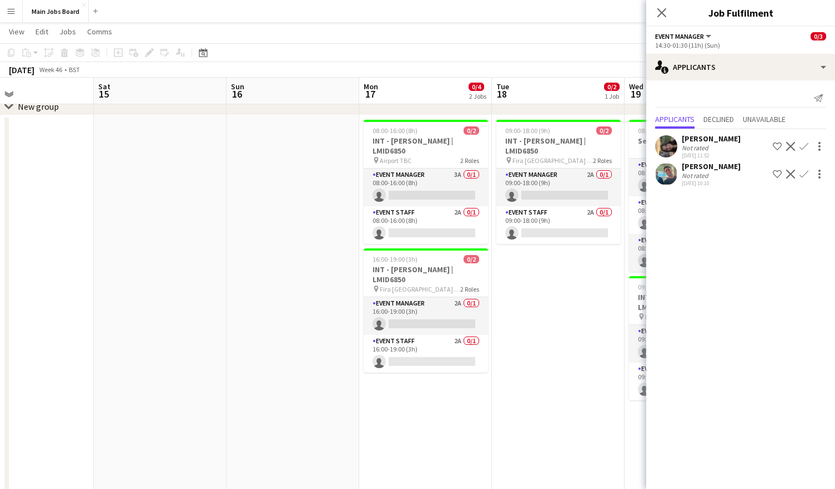
drag, startPoint x: 485, startPoint y: 267, endPoint x: 145, endPoint y: 267, distance: 339.6
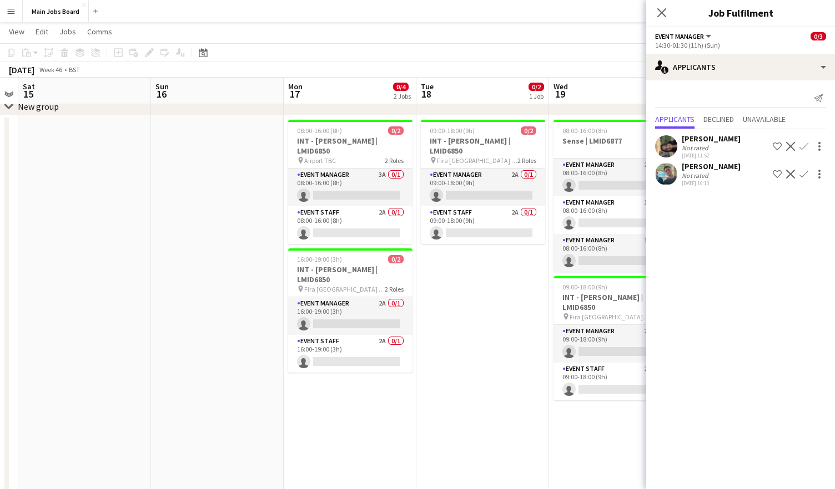
click at [149, 267] on app-calendar-viewport "Wed 12 3/5 2 Jobs Thu 13 Fri 14 Sat 15 Sun 16 Mon 17 0/4 2 Jobs Tue 18 0/2 1 Jo…" at bounding box center [417, 338] width 835 height 711
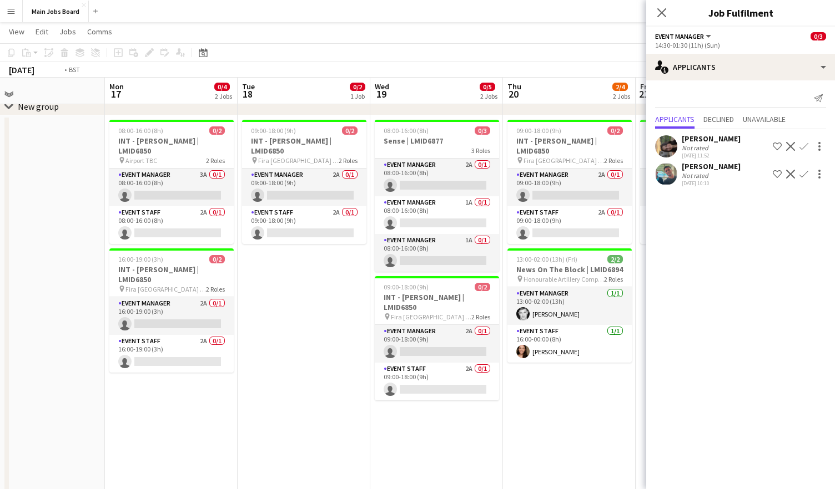
drag, startPoint x: 362, startPoint y: 266, endPoint x: 102, endPoint y: 266, distance: 259.7
click at [103, 266] on app-calendar-viewport "Fri 14 Sat 15 Sun 16 Mon 17 0/4 2 Jobs Tue 18 0/2 1 Job Wed 19 0/5 2 Jobs Thu 2…" at bounding box center [417, 338] width 835 height 711
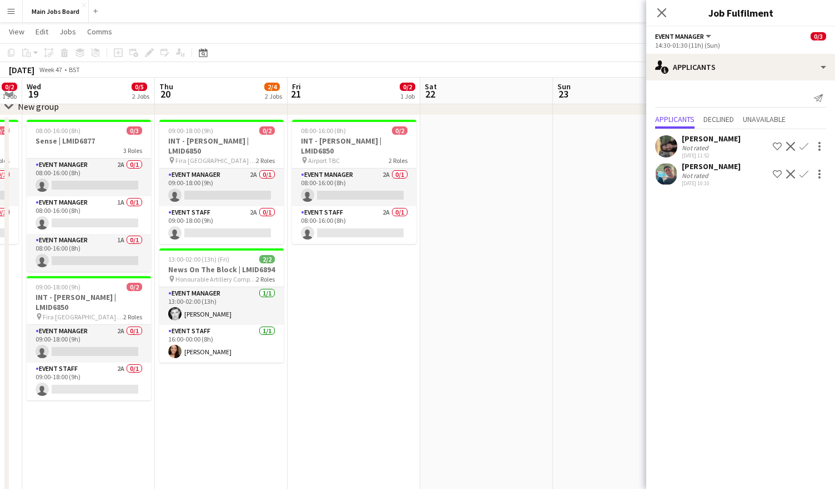
drag, startPoint x: 437, startPoint y: 277, endPoint x: 92, endPoint y: 281, distance: 344.6
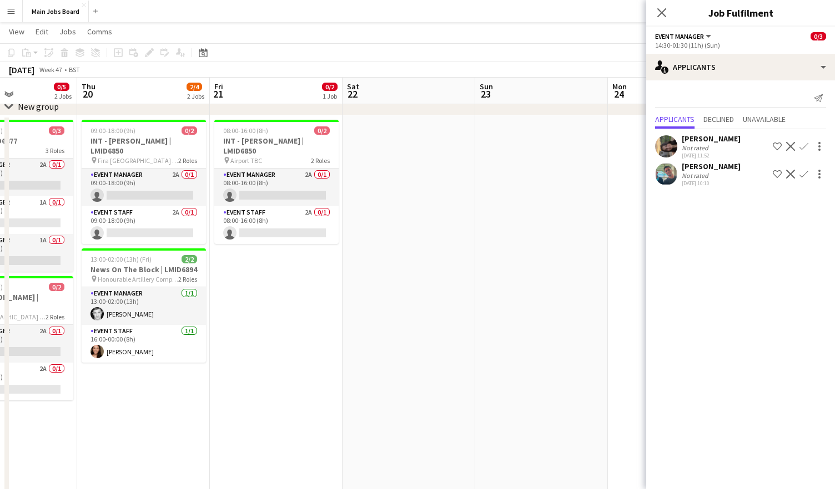
click at [93, 281] on app-calendar-viewport "Sun 16 Mon 17 0/4 2 Jobs Tue 18 0/2 1 Job Wed 19 0/5 2 Jobs Thu 20 2/4 2 Jobs F…" at bounding box center [417, 338] width 835 height 711
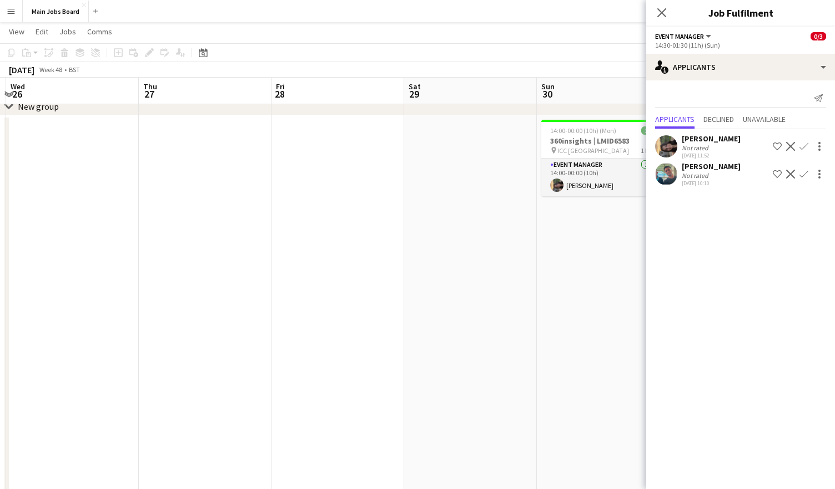
drag, startPoint x: 230, startPoint y: 265, endPoint x: 18, endPoint y: 272, distance: 212.6
click at [31, 272] on app-calendar-viewport "Sat 22 Sun 23 Mon 24 Tue 25 Wed 26 Thu 27 Fri 28 Sat 29 Sun 30 1/1 1 Job Mon 1 …" at bounding box center [417, 338] width 835 height 711
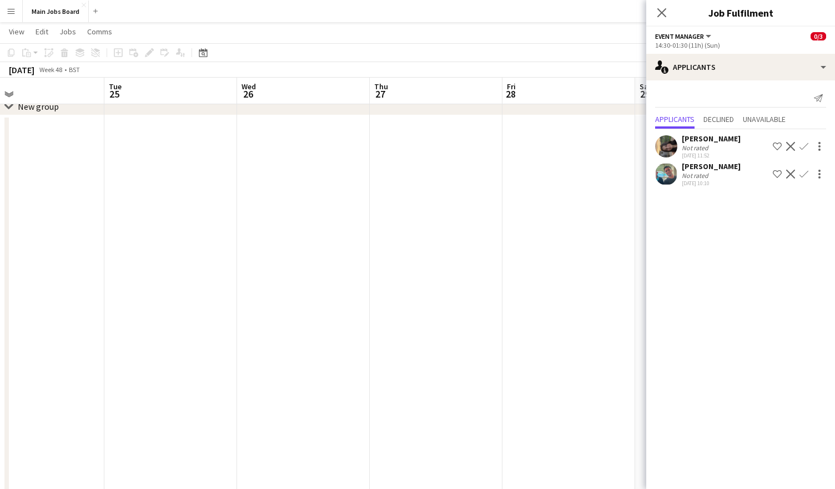
scroll to position [0, 382]
drag, startPoint x: 247, startPoint y: 229, endPoint x: 49, endPoint y: 229, distance: 198.1
click at [68, 229] on app-calendar-viewport "Sat 22 Sun 23 Mon 24 Tue 25 Wed 26 Thu 27 Fri 28 Sat 29 Sun 30 1/1 1 Job Mon 1 …" at bounding box center [417, 338] width 835 height 711
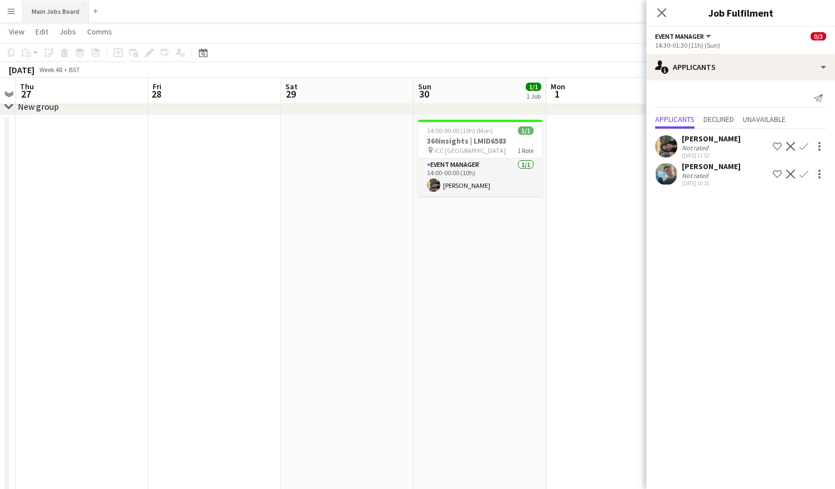
click at [43, 14] on button "Main Jobs Board Close" at bounding box center [56, 12] width 66 height 22
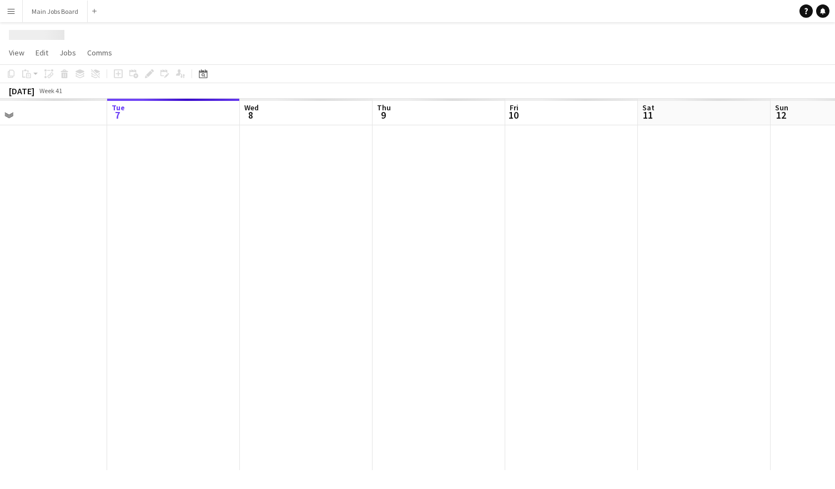
scroll to position [0, 314]
drag, startPoint x: 606, startPoint y: 348, endPoint x: 557, endPoint y: 348, distance: 48.8
click at [558, 348] on app-calendar-viewport "Sat 4 Sun 5 Mon 6 Tue 7 Wed 8 Thu 9 Fri 10 Sat 11 Sun 12 Mon 13 Tue 14 Wed 15" at bounding box center [417, 285] width 835 height 372
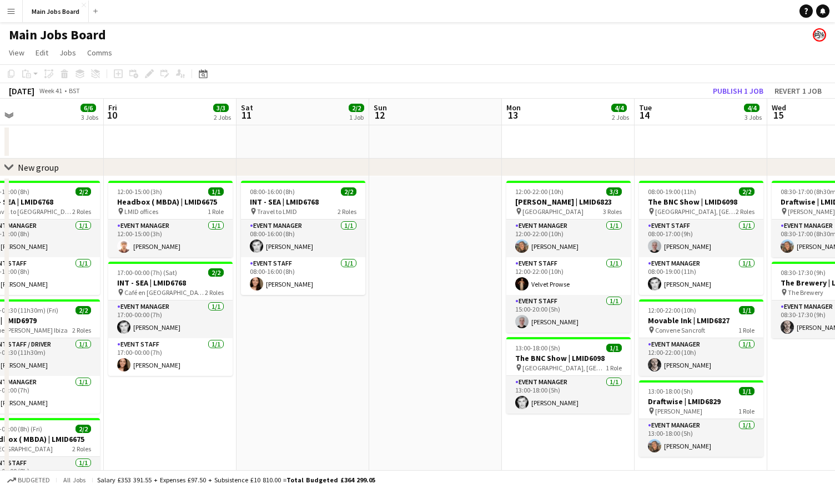
click at [183, 356] on app-calendar-viewport "Mon 6 5/5 4 Jobs Tue 7 6/6 5 Jobs Wed 8 6/6 3 Jobs Thu 9 6/6 3 Jobs Fri 10 3/3 …" at bounding box center [417, 404] width 835 height 611
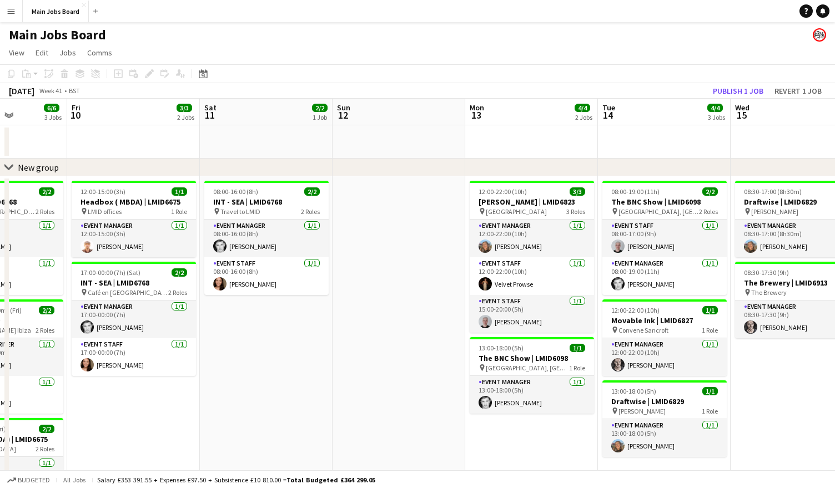
drag, startPoint x: 603, startPoint y: 358, endPoint x: 194, endPoint y: 358, distance: 409.0
click at [203, 358] on app-calendar-viewport "Mon 6 5/5 4 Jobs Tue 7 6/6 5 Jobs Wed 8 6/6 3 Jobs Thu 9 6/6 3 Jobs Fri 10 3/3 …" at bounding box center [417, 404] width 835 height 611
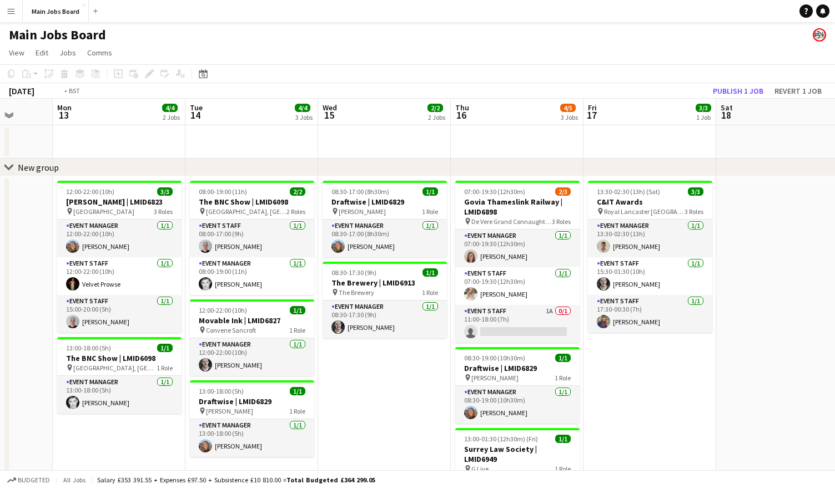
drag, startPoint x: 347, startPoint y: 357, endPoint x: 220, endPoint y: 357, distance: 127.6
click at [220, 357] on app-calendar-viewport "Thu 9 6/6 3 Jobs Fri 10 3/3 2 Jobs Sat 11 2/2 1 Job Sun 12 Mon 13 4/4 2 Jobs Tu…" at bounding box center [417, 404] width 835 height 611
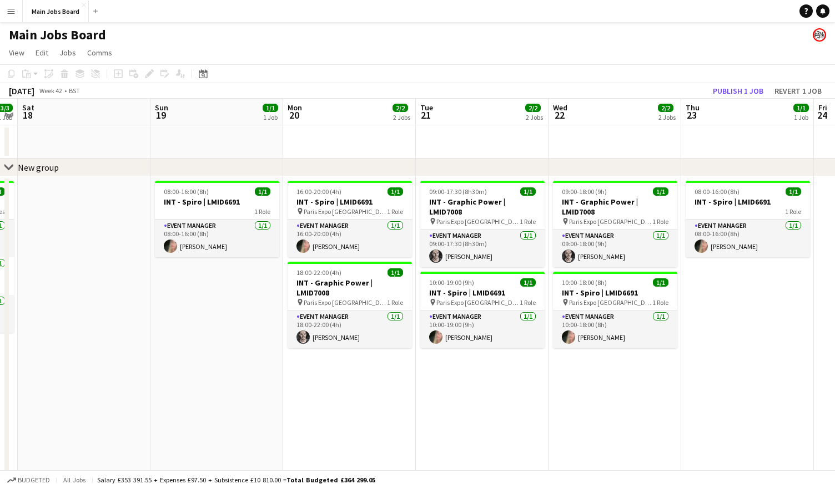
drag, startPoint x: 276, startPoint y: 309, endPoint x: 184, endPoint y: 309, distance: 92.1
click at [196, 309] on app-calendar-viewport "Wed 15 2/2 2 Jobs Thu 16 4/5 3 Jobs Fri 17 3/3 1 Job Sat 18 Sun 19 1/1 1 Job Mo…" at bounding box center [417, 404] width 835 height 611
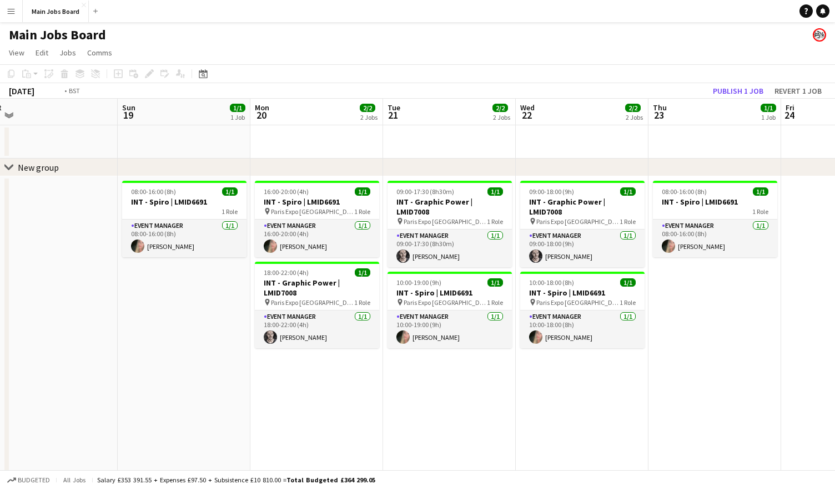
scroll to position [0, 505]
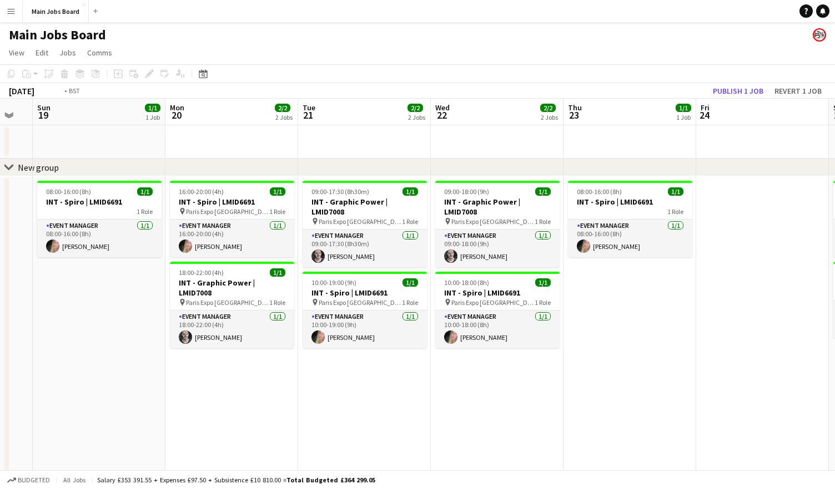
drag, startPoint x: 481, startPoint y: 306, endPoint x: 169, endPoint y: 306, distance: 311.9
click at [171, 306] on app-calendar-viewport "Wed 15 2/2 2 Jobs Thu 16 4/5 3 Jobs Fri 17 3/3 1 Job Sat 18 Sun 19 1/1 1 Job Mo…" at bounding box center [417, 404] width 835 height 611
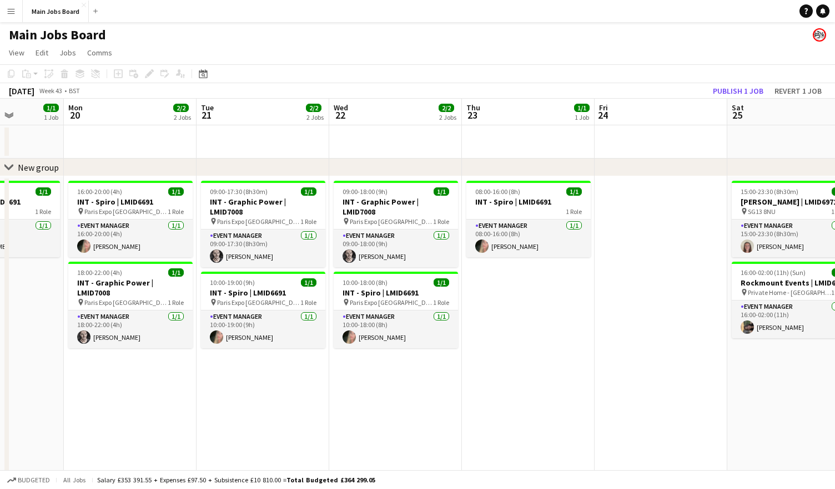
drag, startPoint x: 607, startPoint y: 279, endPoint x: 495, endPoint y: 278, distance: 111.5
click at [500, 278] on app-calendar-viewport "Fri 17 3/3 1 Job Sat 18 Sun 19 1/1 1 Job Mon 20 2/2 2 Jobs Tue 21 2/2 2 Jobs We…" at bounding box center [417, 404] width 835 height 611
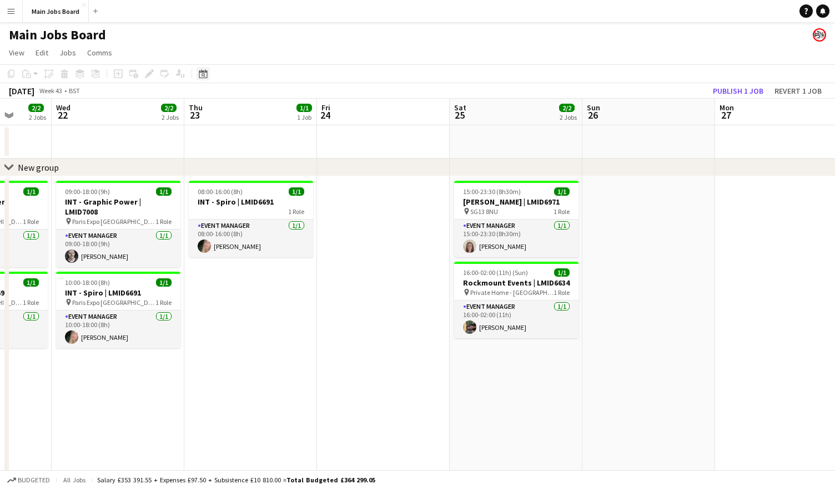
click at [206, 73] on icon at bounding box center [203, 73] width 8 height 9
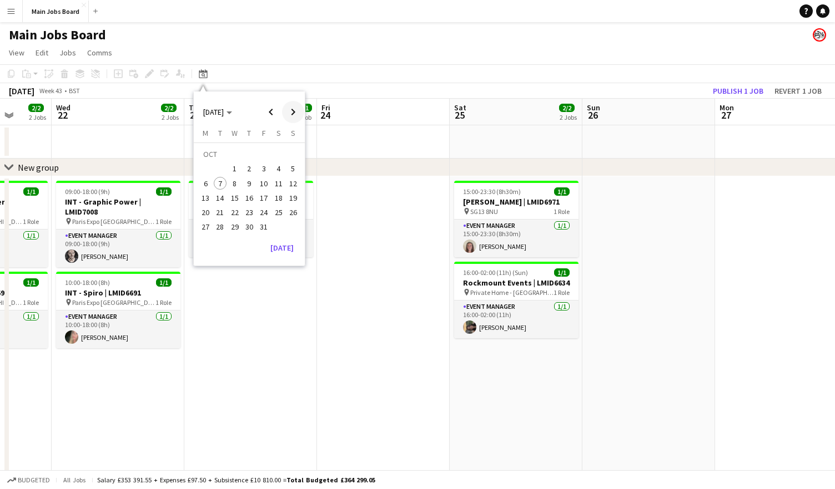
click at [294, 119] on span "Next month" at bounding box center [293, 112] width 22 height 22
click at [249, 180] on span "11" at bounding box center [248, 183] width 13 height 13
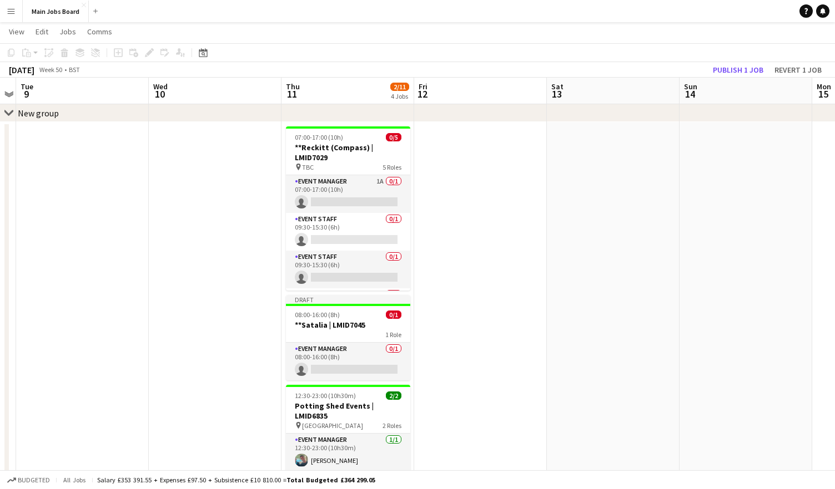
scroll to position [75, 0]
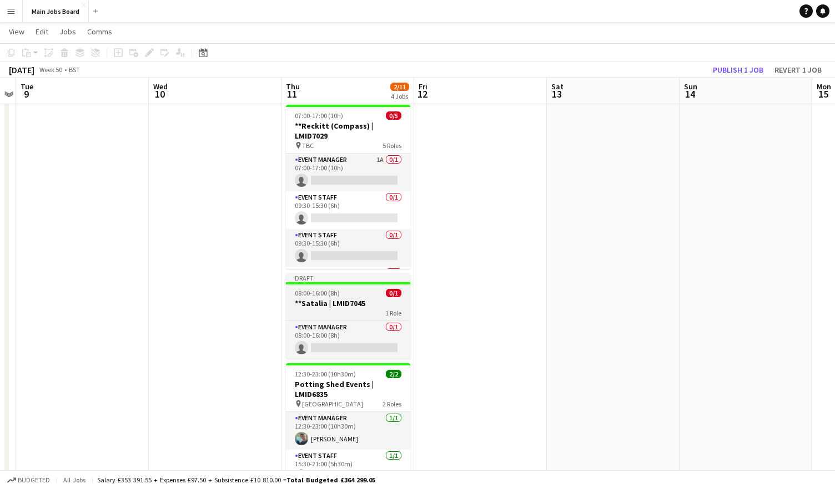
click at [330, 300] on h3 "**Satalia | LMID7045" at bounding box center [348, 304] width 124 height 10
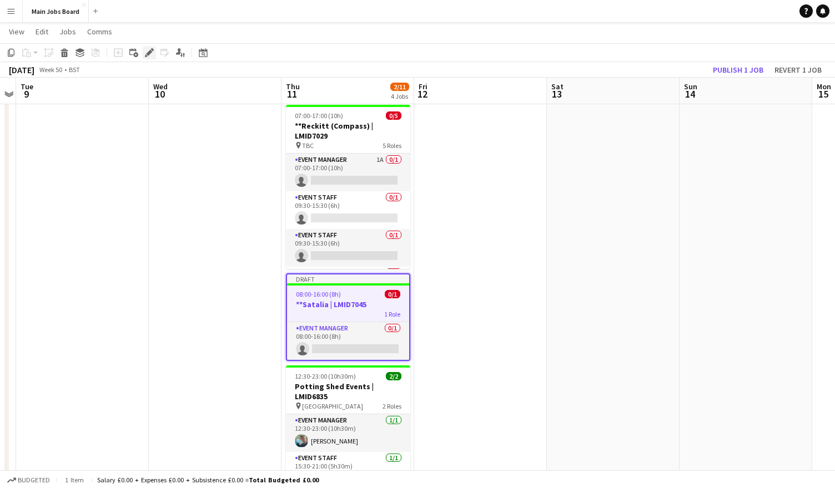
click at [152, 55] on icon "Edit" at bounding box center [149, 52] width 9 height 9
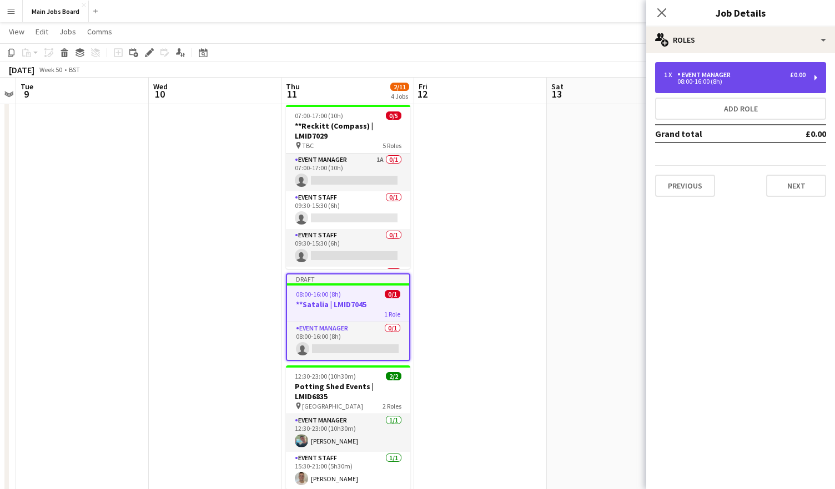
click at [752, 83] on div "08:00-16:00 (8h)" at bounding box center [734, 82] width 141 height 6
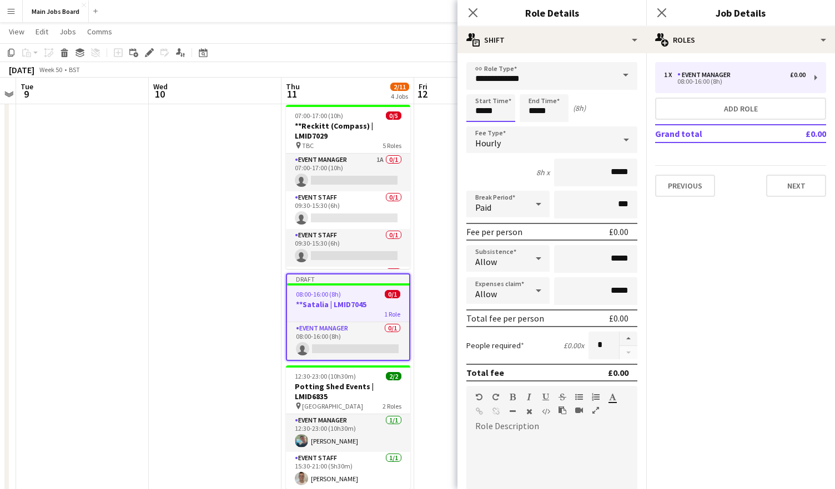
click at [482, 110] on input "*****" at bounding box center [490, 108] width 49 height 28
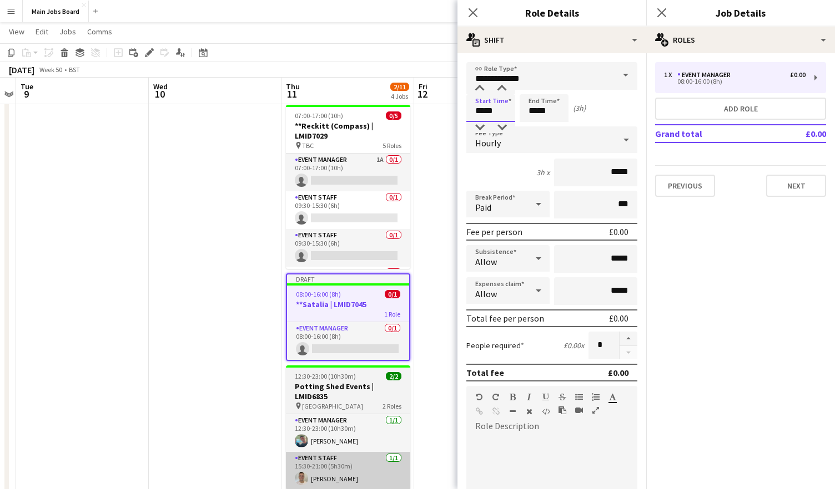
type input "*****"
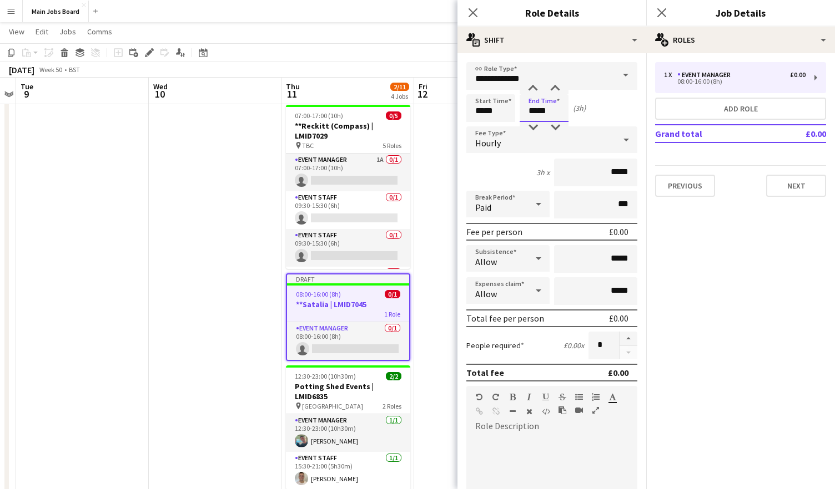
click at [565, 113] on input "*****" at bounding box center [543, 108] width 49 height 28
type input "*****"
click at [629, 175] on input "*****" at bounding box center [595, 173] width 83 height 28
type input "**"
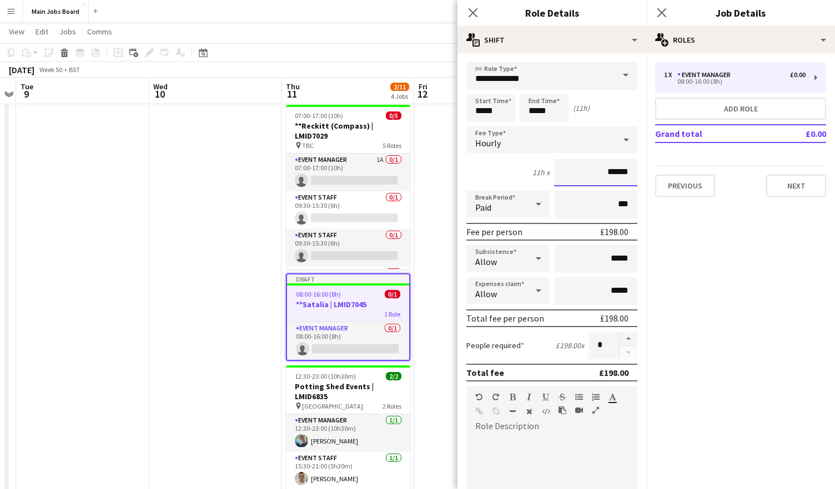
type input "******"
click at [719, 302] on mat-expansion-panel "pencil3 General details 1 x Event Manager £0.00 08:00-16:00 (8h) Add role Grand…" at bounding box center [740, 271] width 189 height 436
click at [794, 192] on button "Next" at bounding box center [796, 186] width 60 height 22
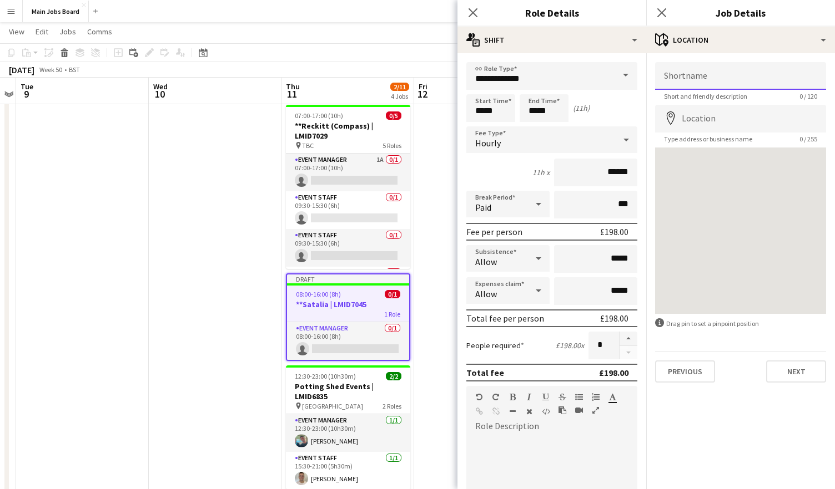
click at [691, 77] on input "Shortname" at bounding box center [740, 76] width 171 height 28
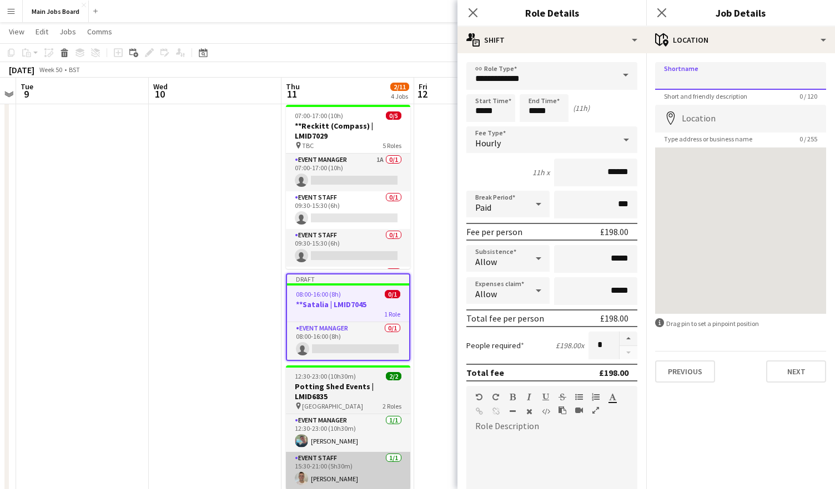
paste input "**********"
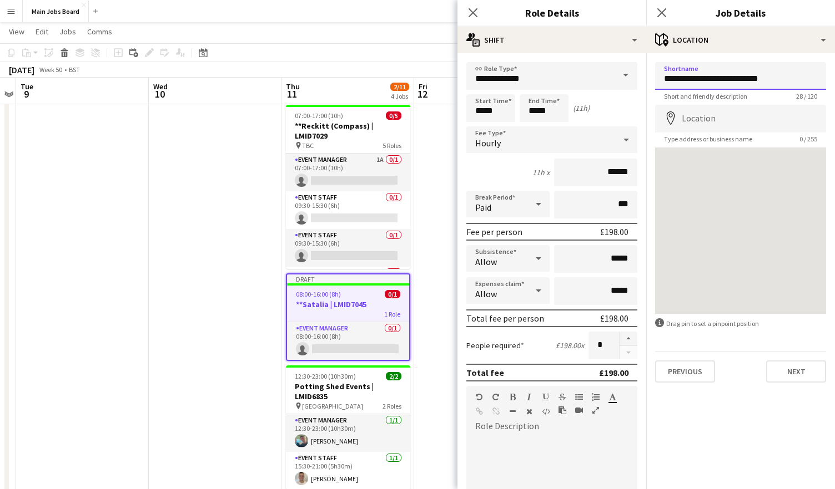
type input "**********"
click at [722, 111] on input "Location" at bounding box center [740, 119] width 171 height 28
paste input "**********"
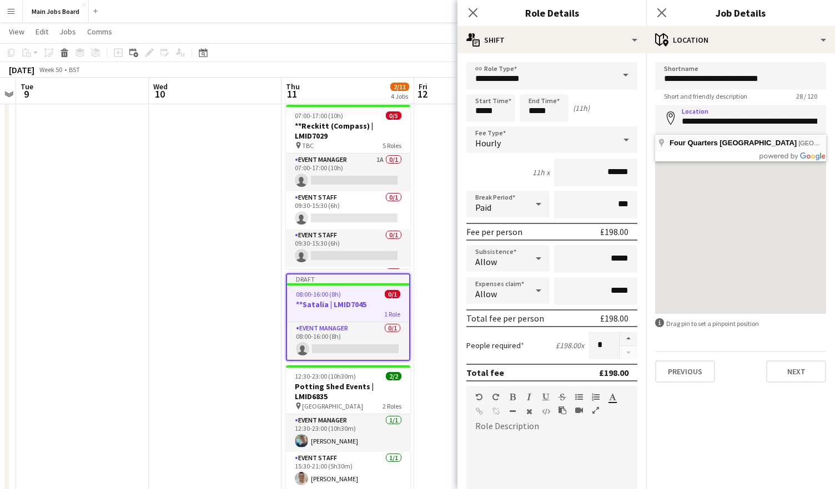
type input "**********"
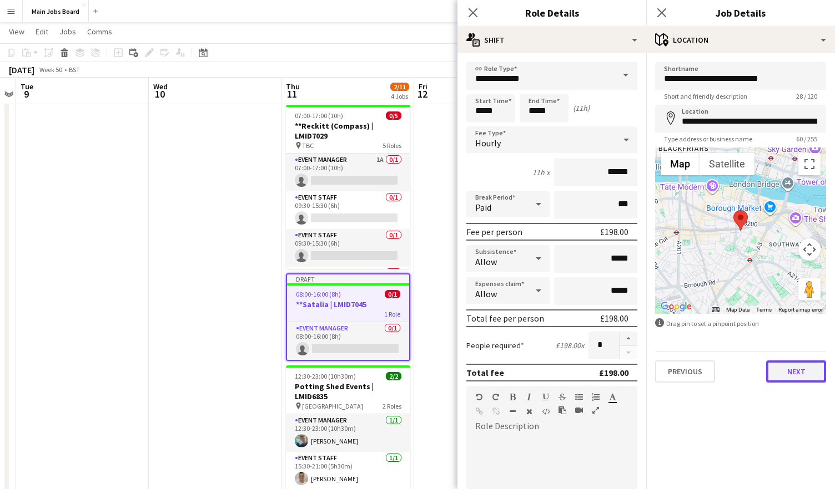
click at [797, 377] on button "Next" at bounding box center [796, 372] width 60 height 22
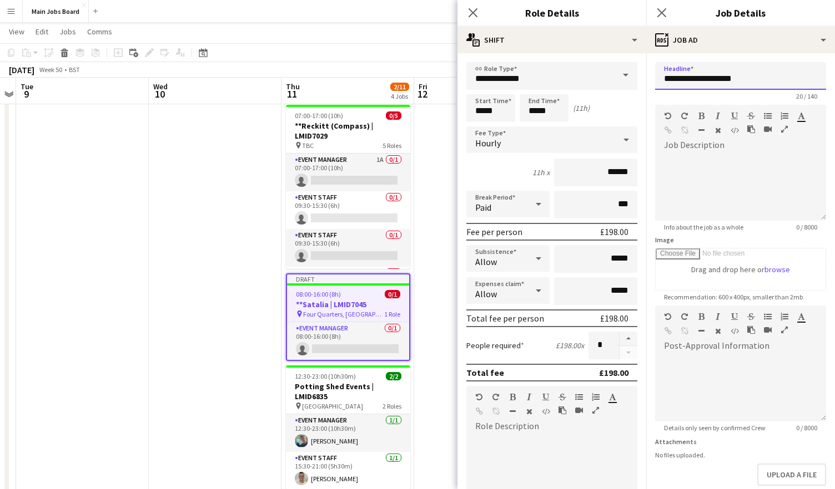
drag, startPoint x: 766, startPoint y: 85, endPoint x: 636, endPoint y: 85, distance: 130.4
click at [655, 85] on input "**********" at bounding box center [740, 76] width 171 height 28
drag, startPoint x: 786, startPoint y: 82, endPoint x: 598, endPoint y: 82, distance: 188.1
click at [655, 82] on input "**********" at bounding box center [740, 76] width 171 height 28
type input "**********"
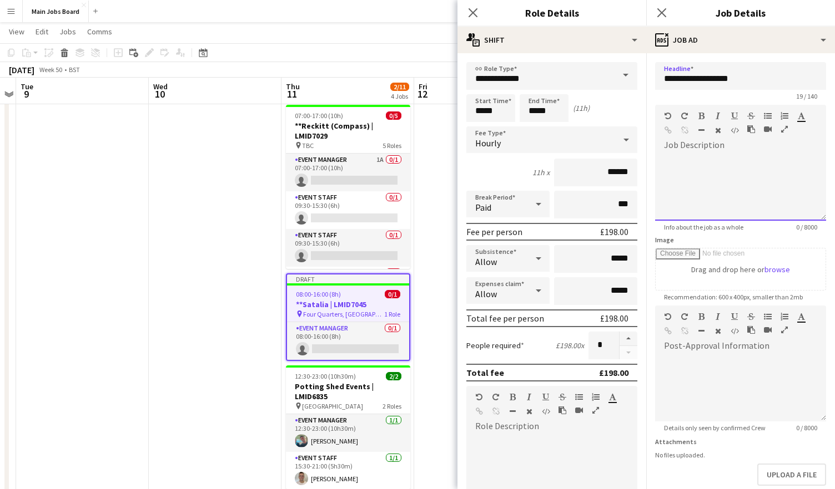
click at [762, 181] on div at bounding box center [740, 187] width 171 height 67
paste div
click at [726, 192] on div "**********" at bounding box center [740, 187] width 171 height 67
